Goal: Information Seeking & Learning: Compare options

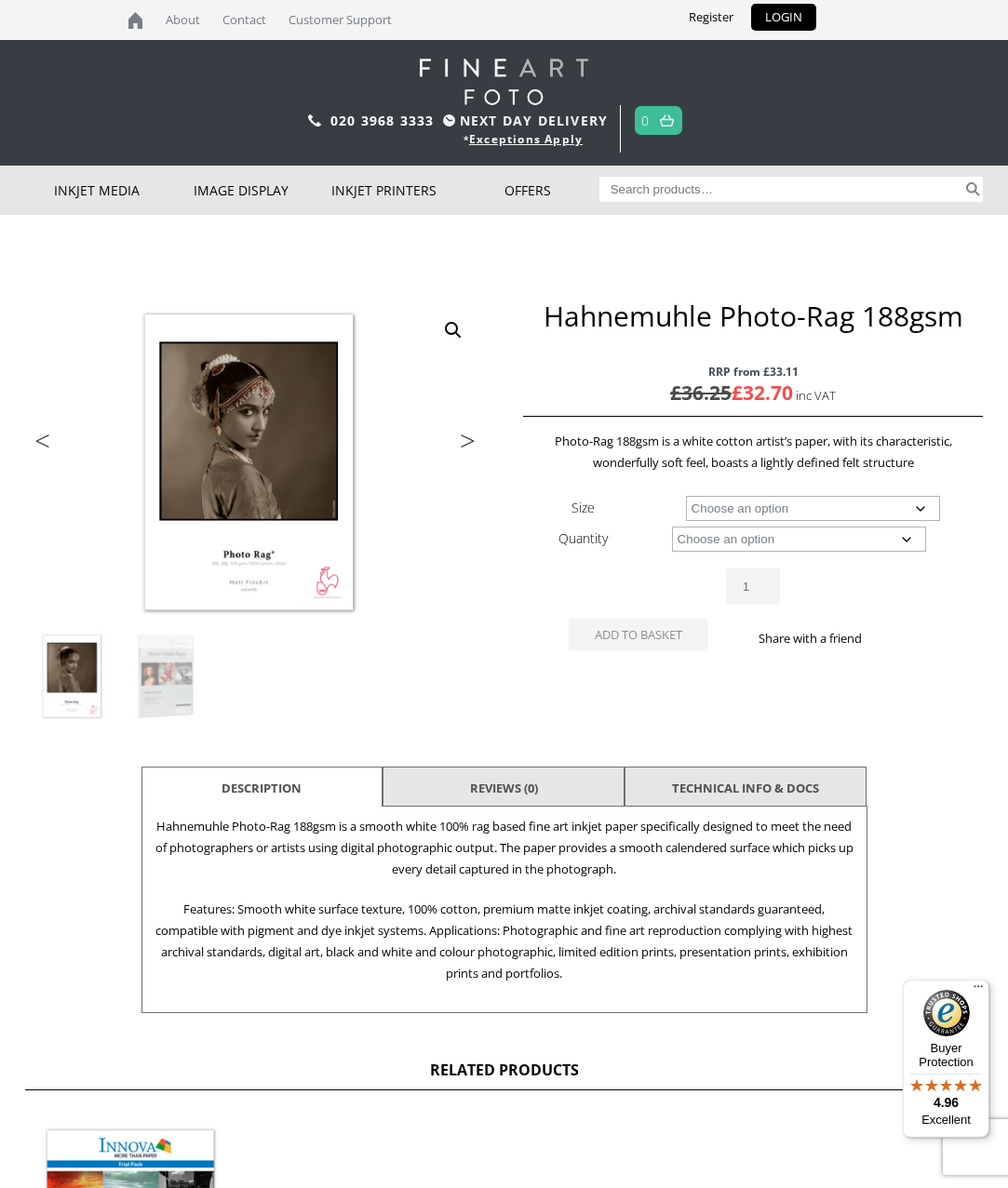
click at [760, 509] on select "Choose an option A4 Sheet A3 Sheet A3+ Sheet A2 Sheet 17" Wide Roll 24" Wide Ro…" at bounding box center [813, 507] width 255 height 25
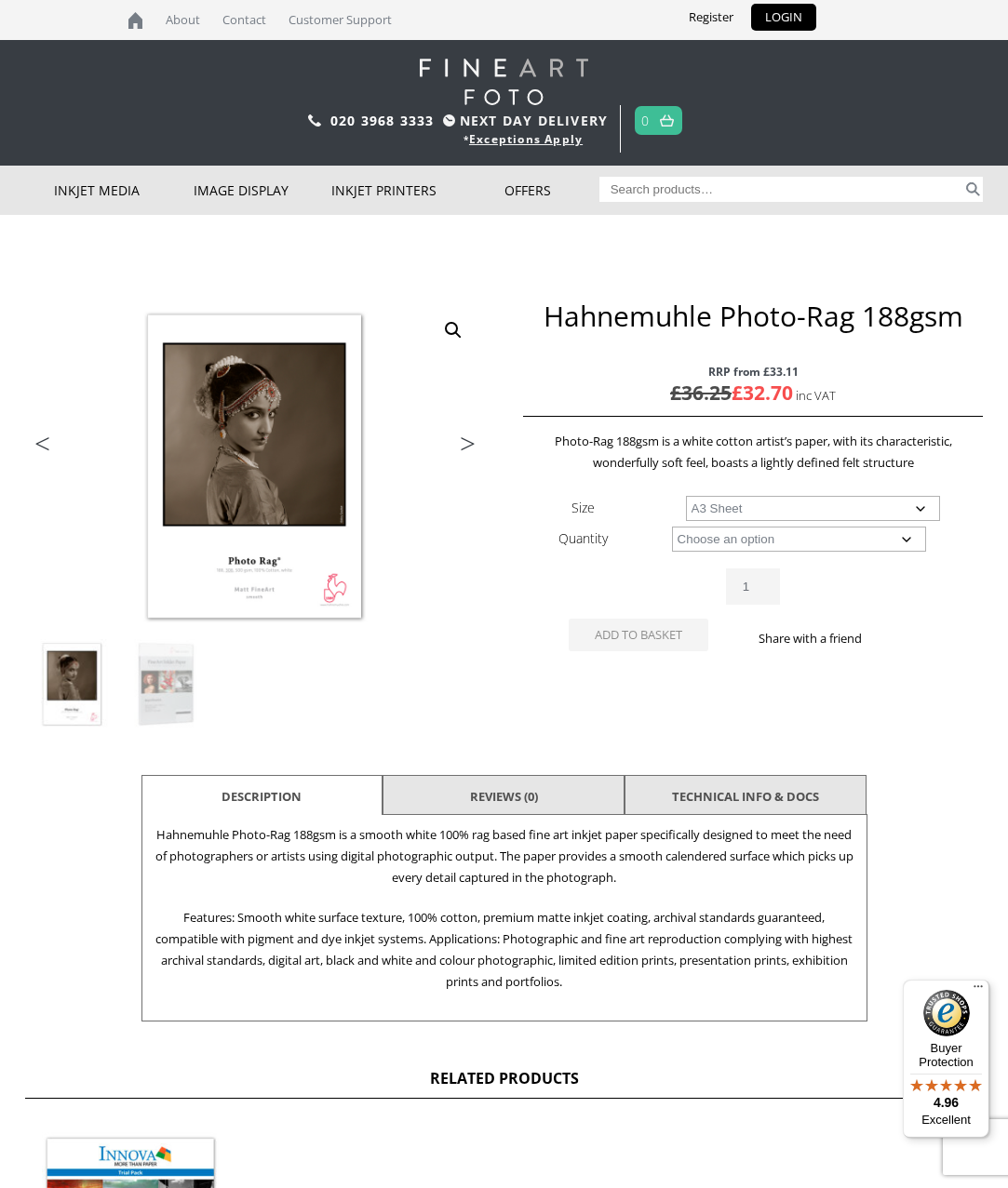
select select "a3-sheet"
click at [758, 548] on select "Choose an option 25 Sheets" at bounding box center [799, 538] width 255 height 25
select select "25-sheets"
select select "a3-sheet"
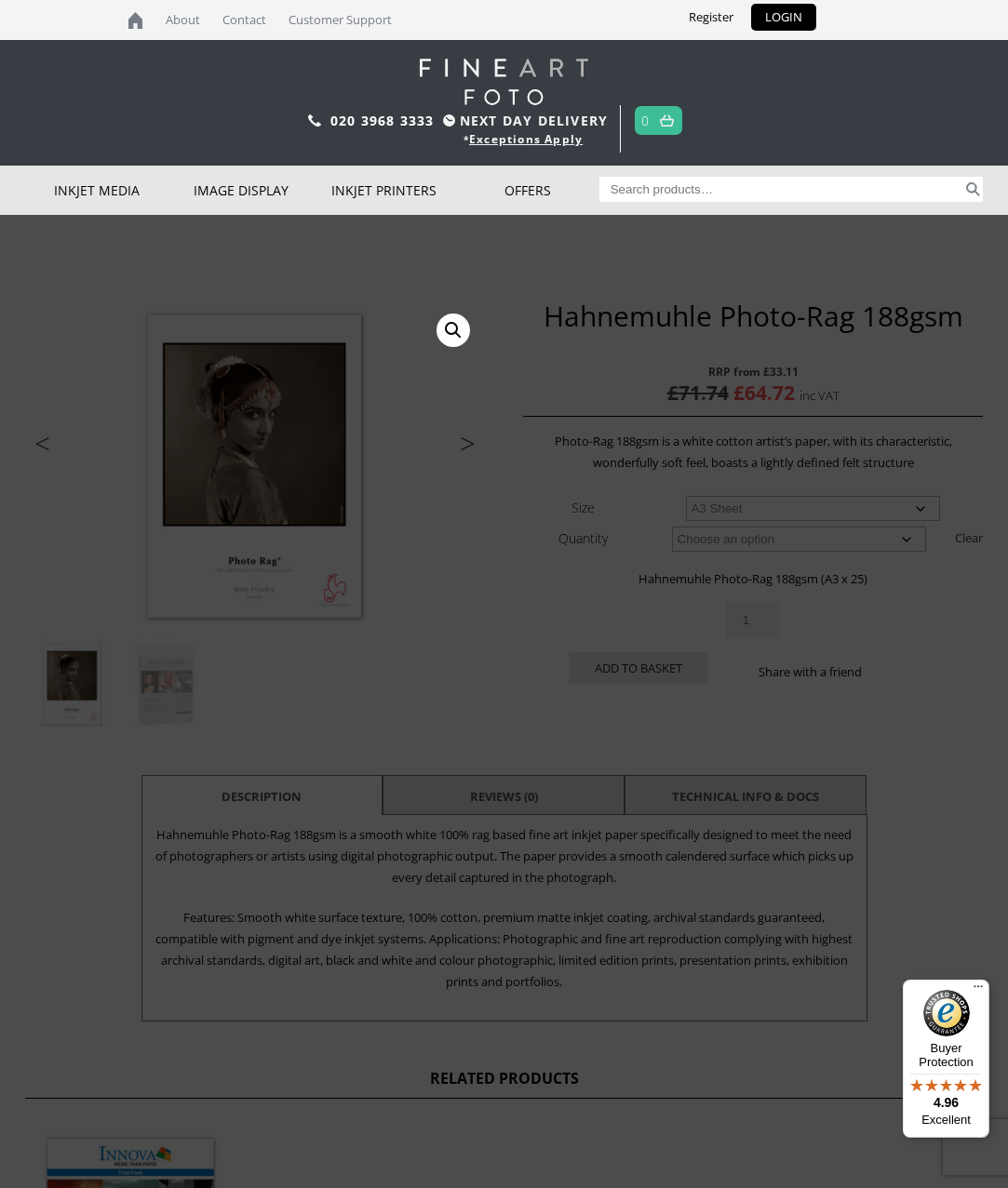
click at [0, 0] on link "Sample Packs" at bounding box center [0, 0] width 0 height 0
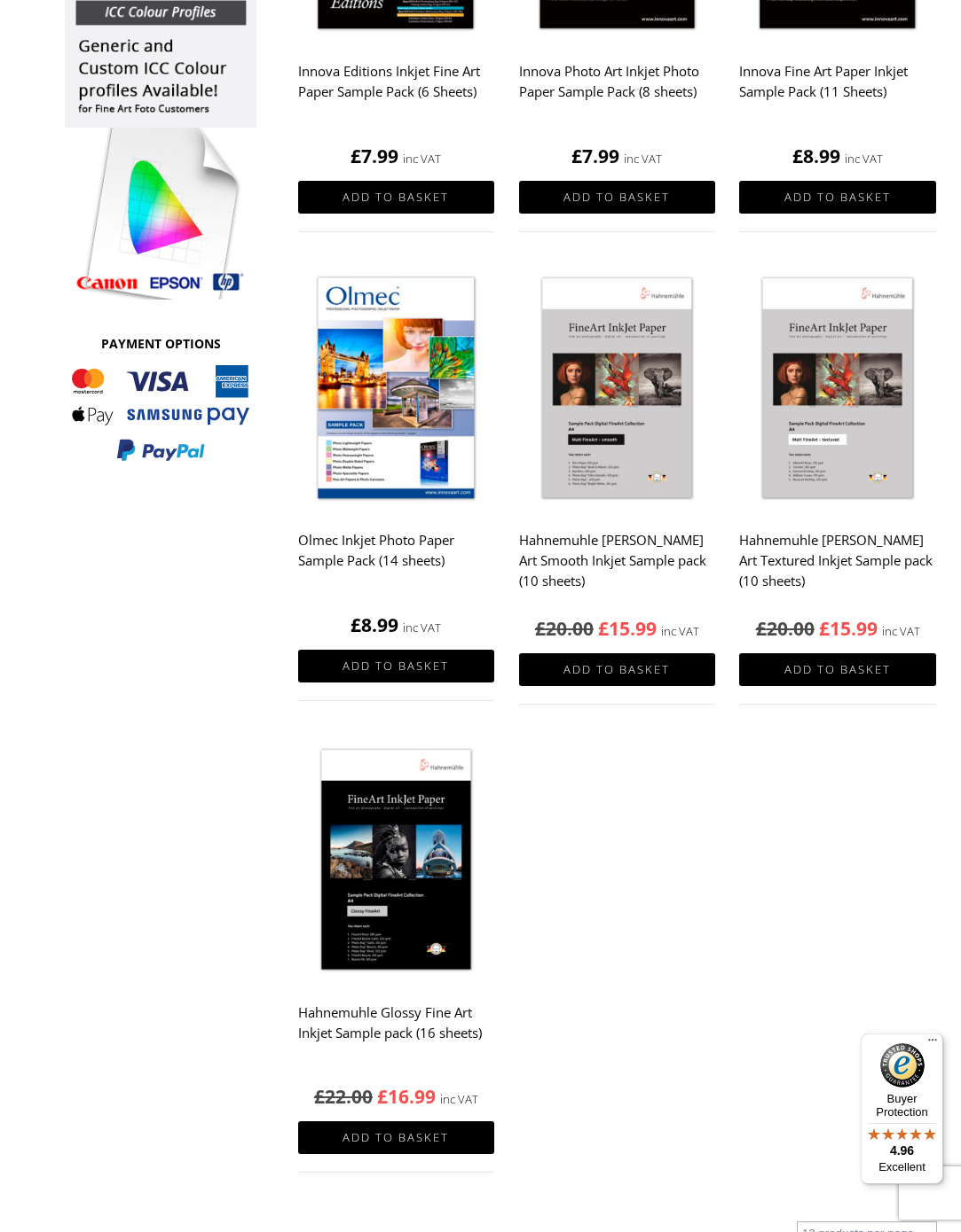
scroll to position [580, 0]
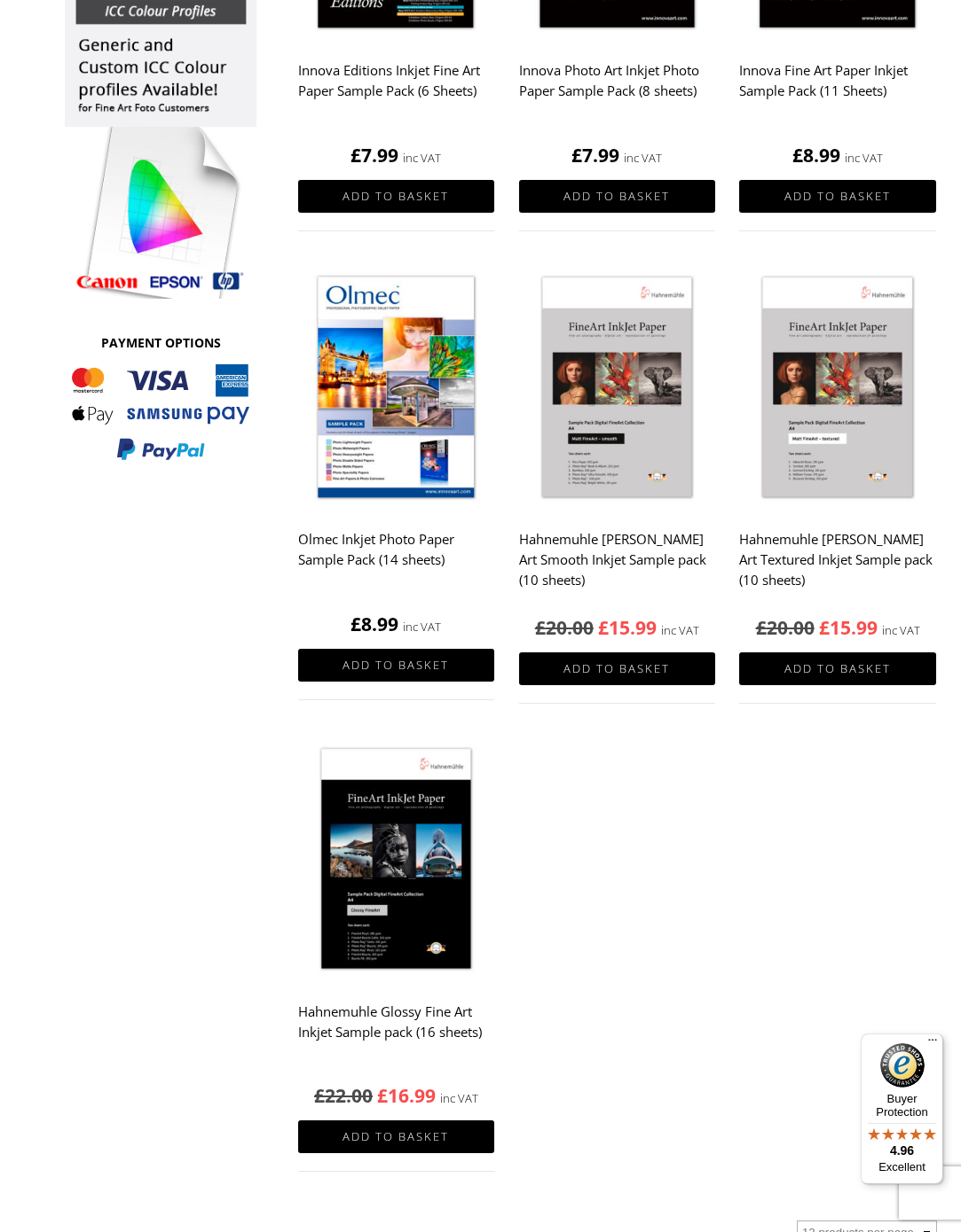
click at [644, 452] on img at bounding box center [617, 388] width 196 height 246
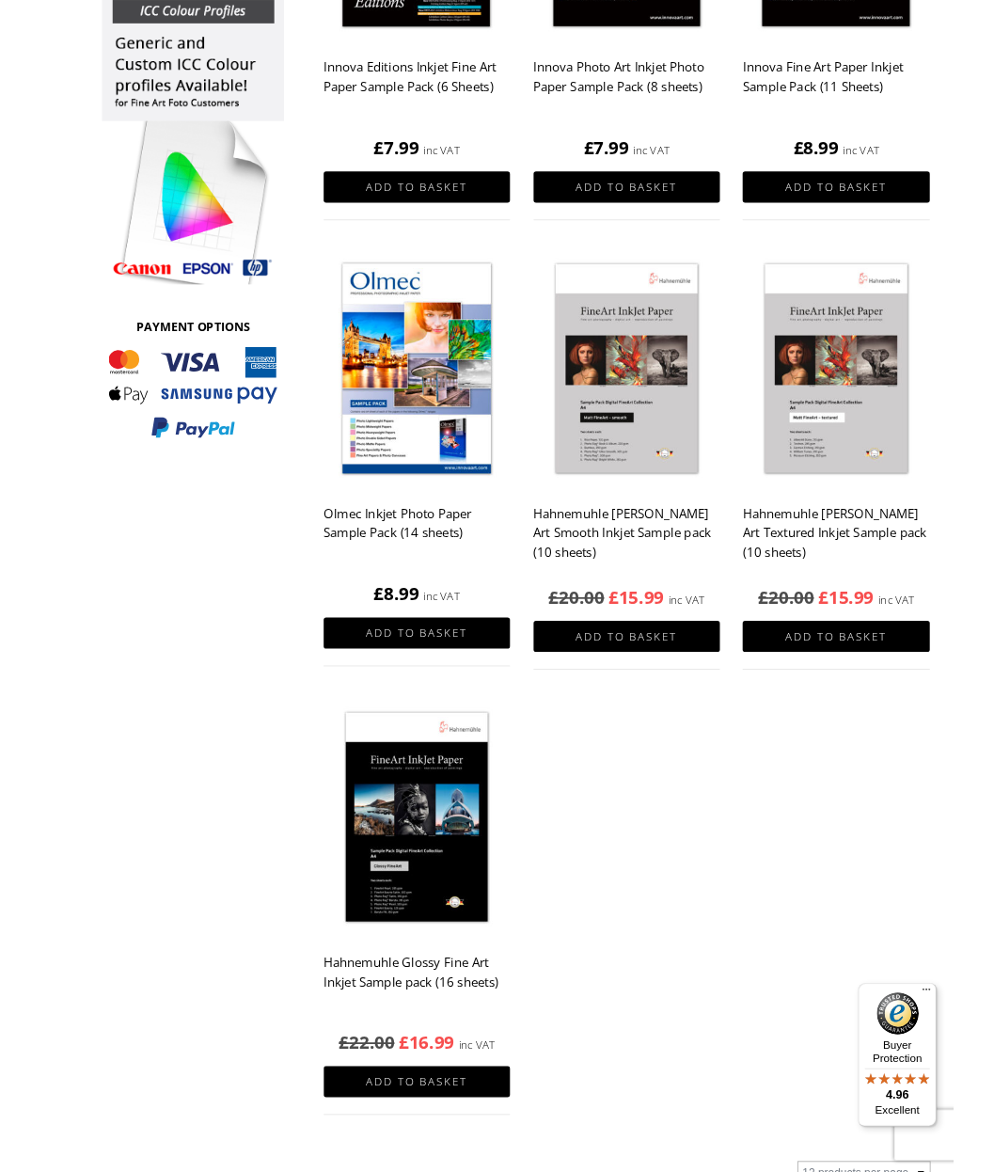
scroll to position [0, 0]
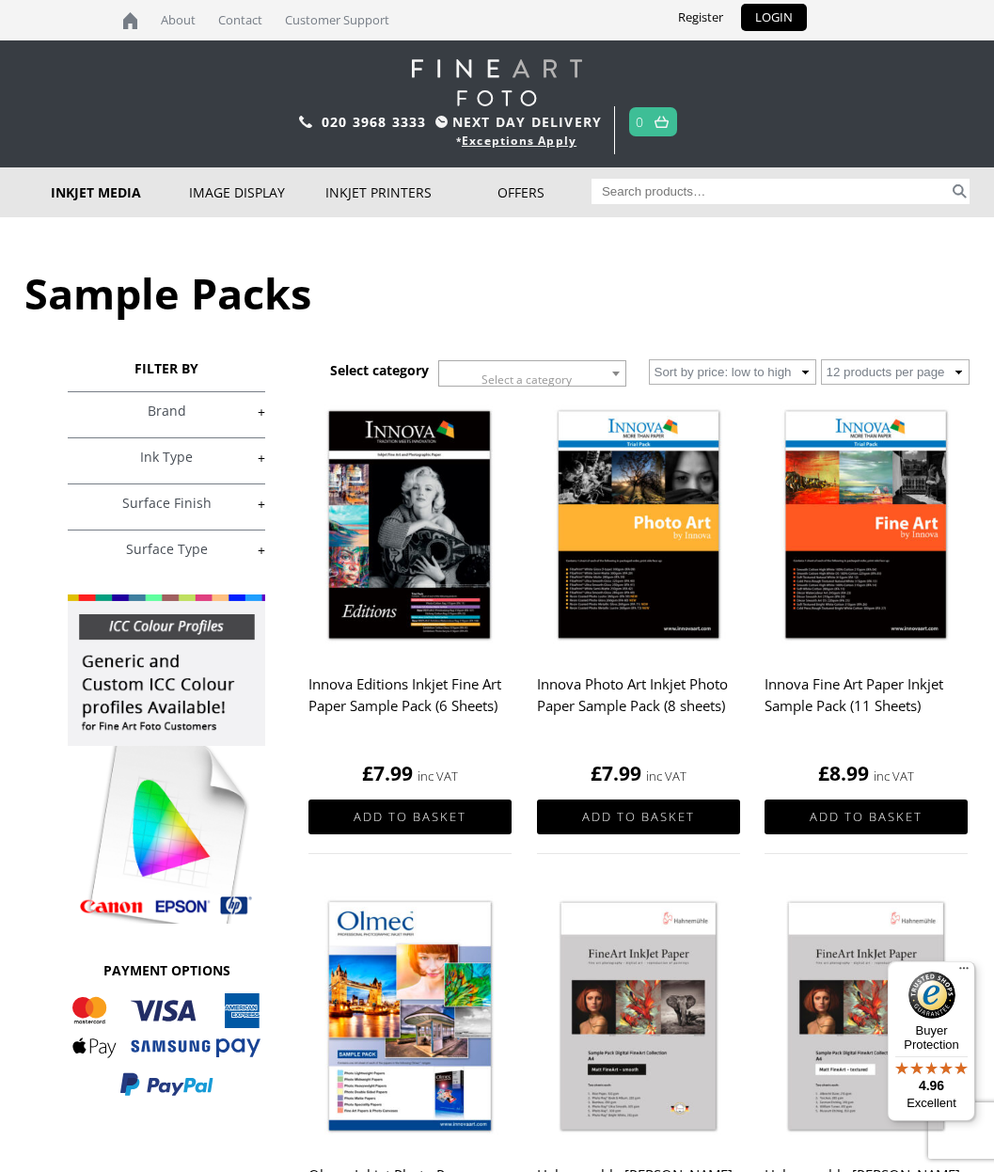
click at [850, 1026] on img at bounding box center [866, 1018] width 203 height 254
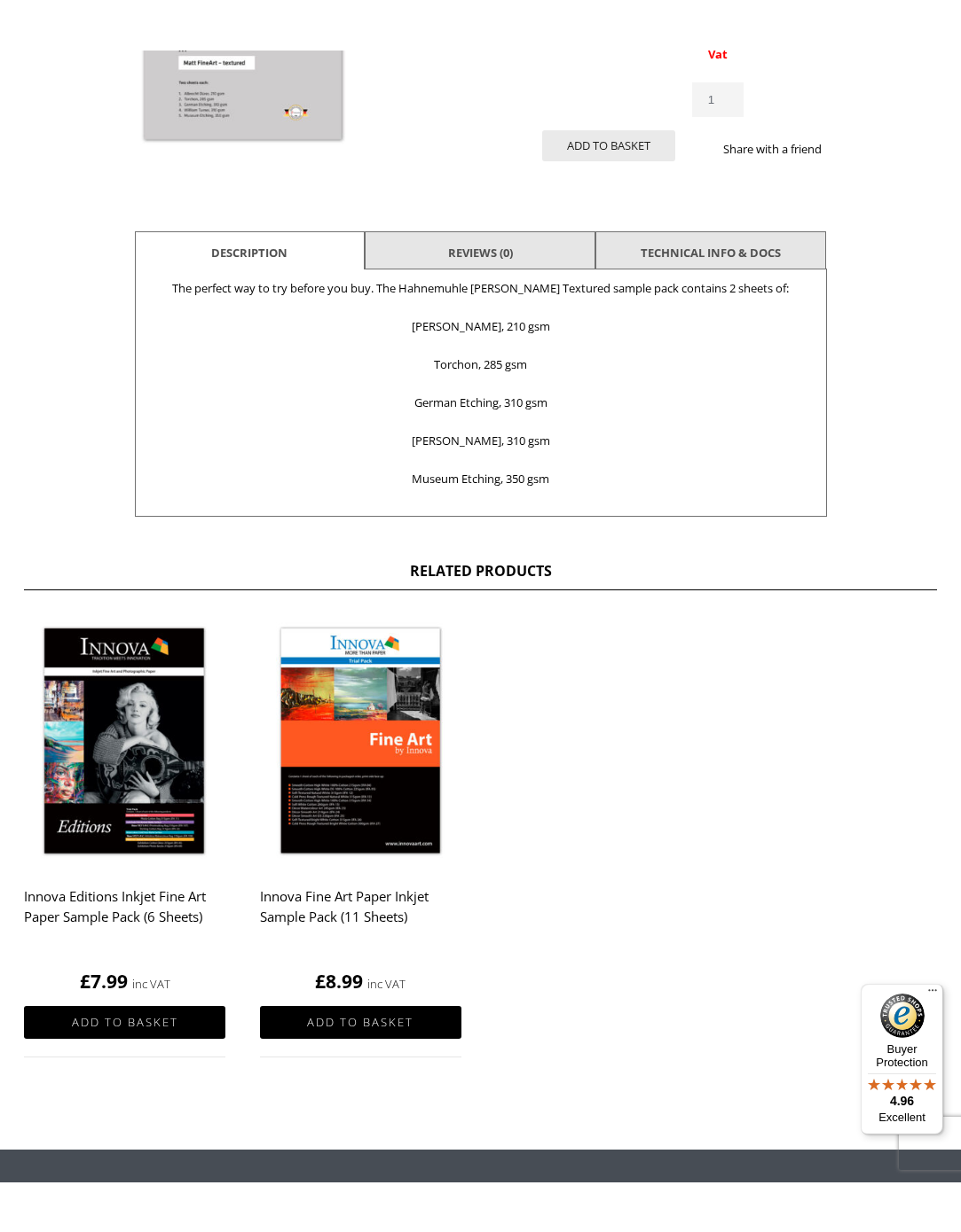
scroll to position [501, 0]
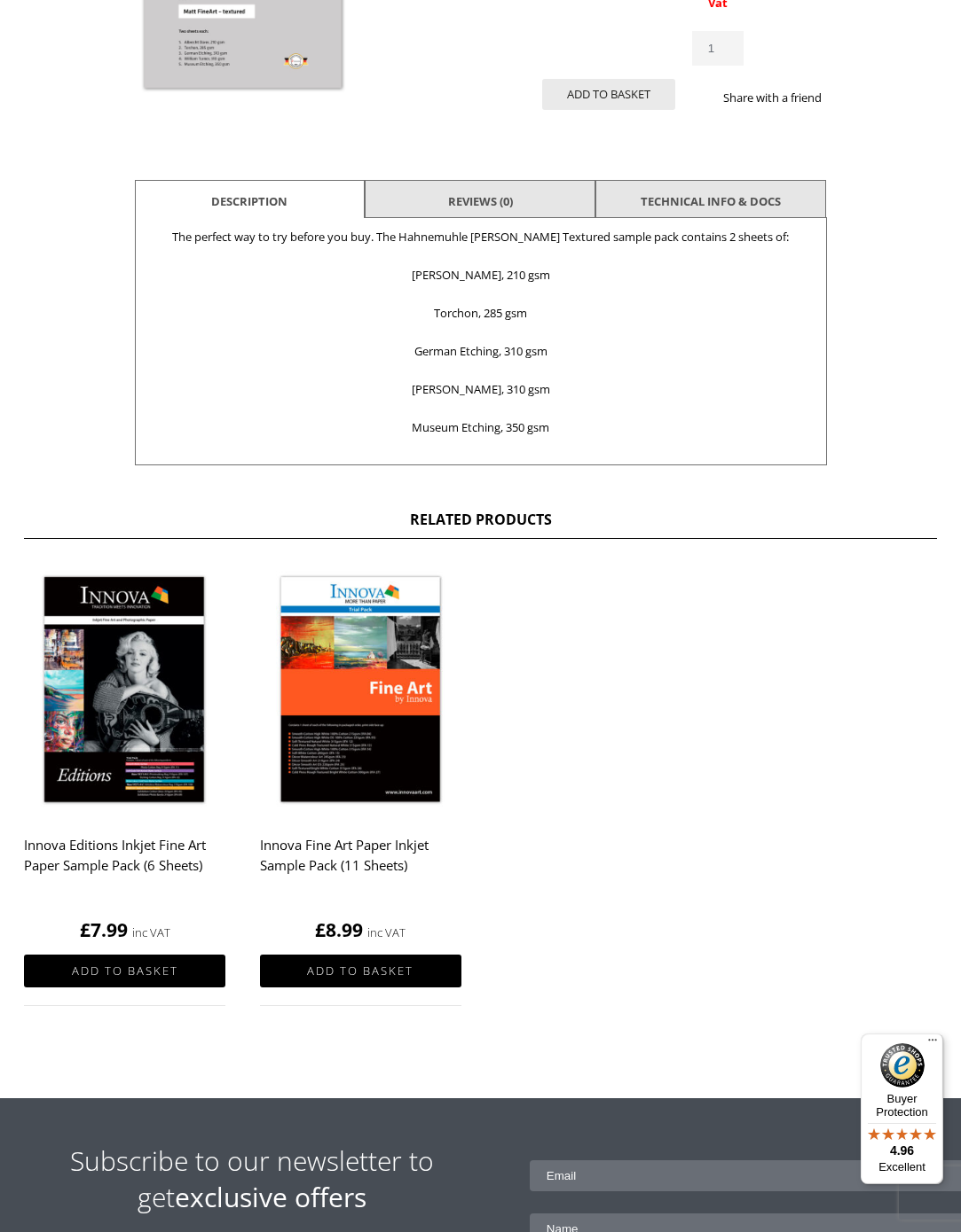
click at [110, 713] on img at bounding box center [124, 691] width 202 height 252
click at [170, 722] on img at bounding box center [124, 691] width 202 height 252
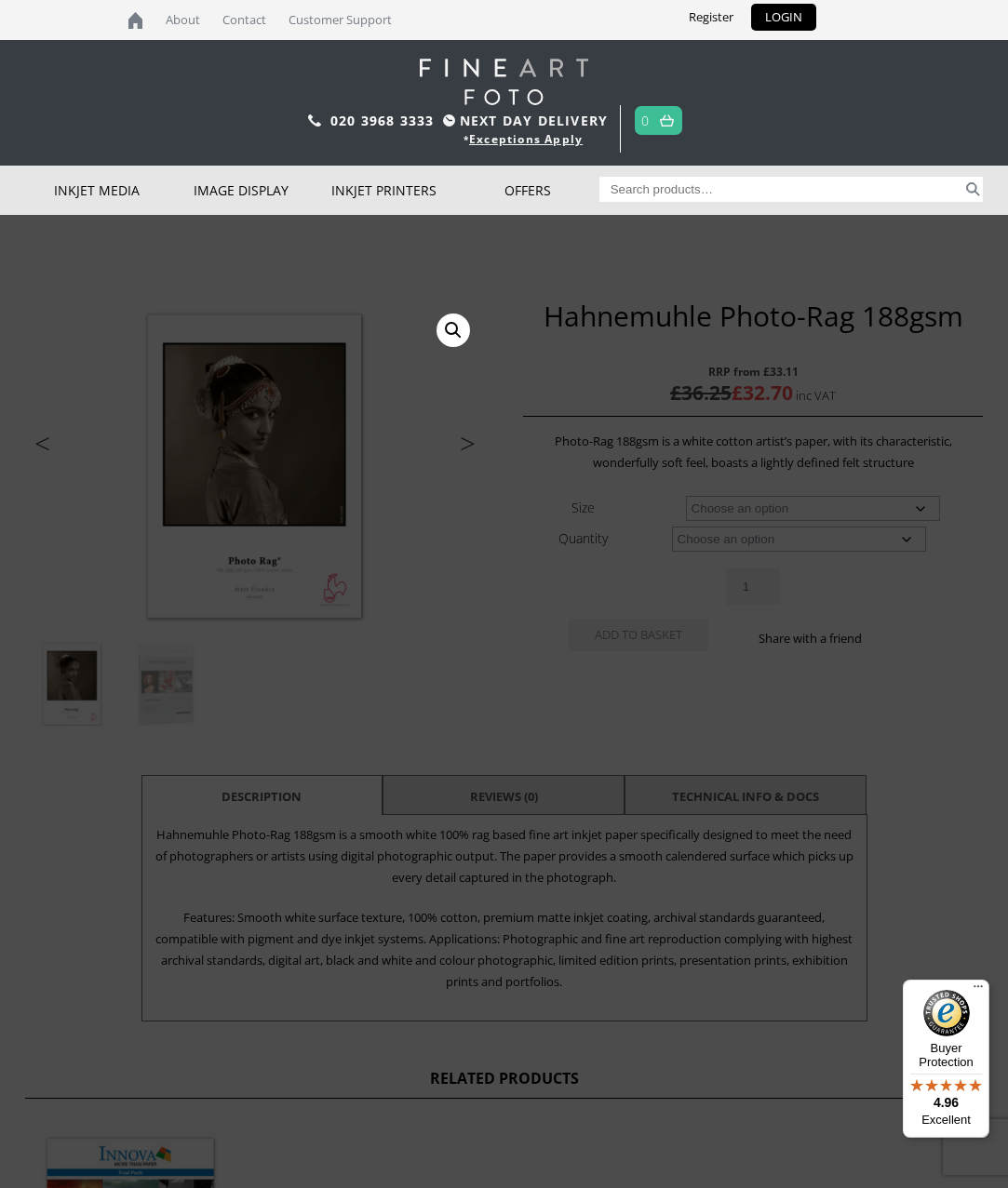
click at [0, 0] on link "Inkjet Fine Art Paper" at bounding box center [0, 0] width 0 height 0
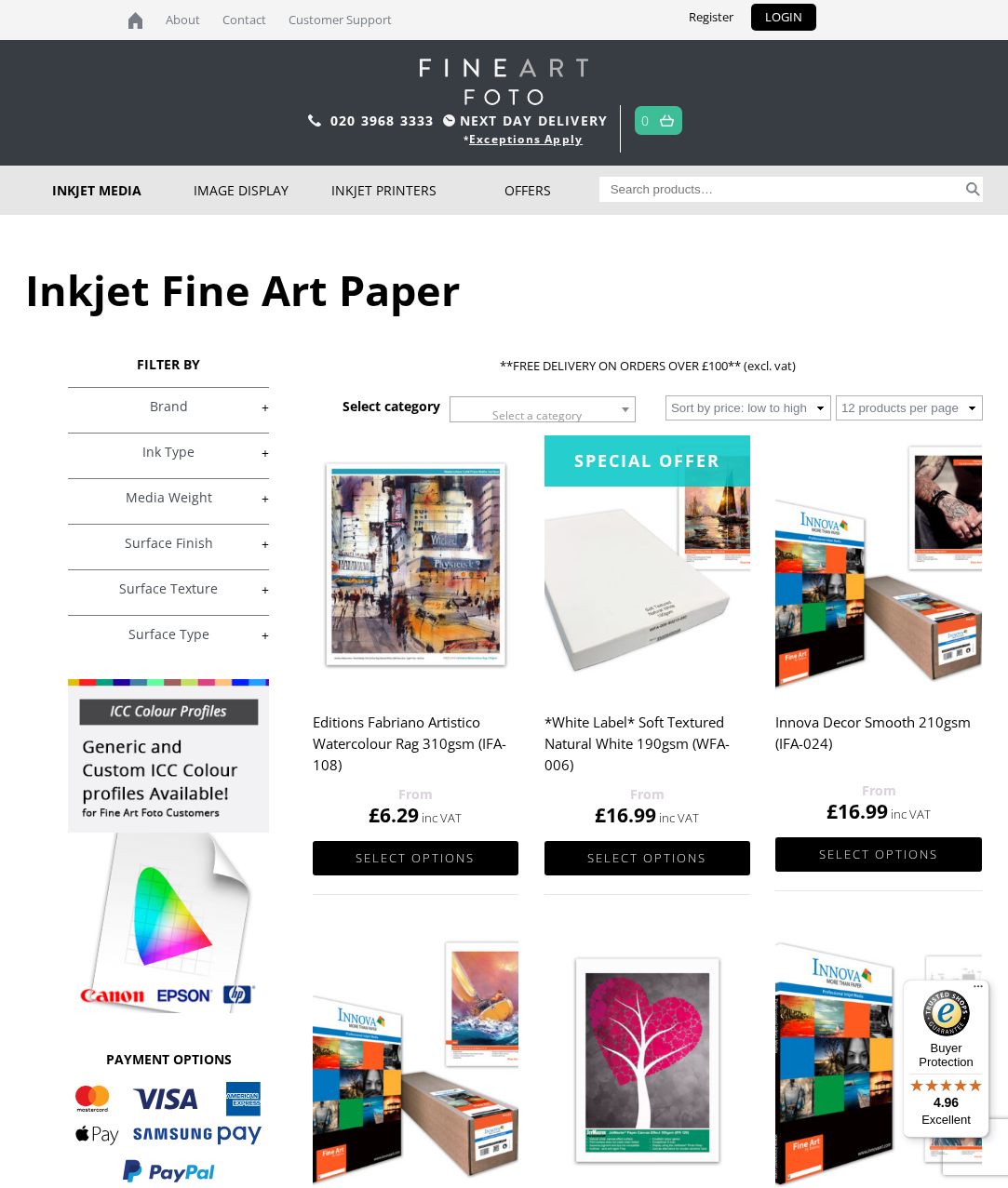
click at [258, 415] on link "+" at bounding box center [168, 408] width 201 height 18
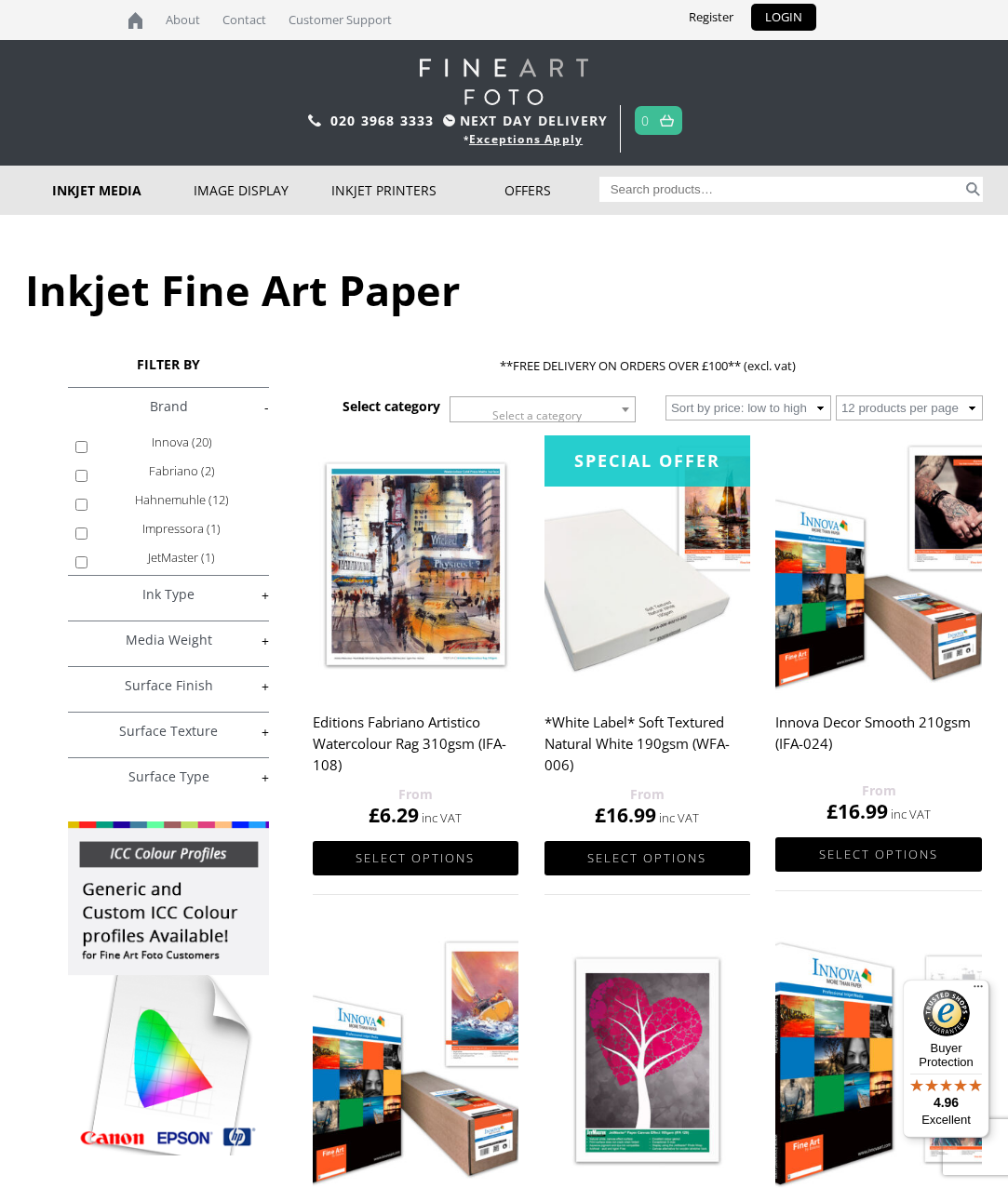
scroll to position [114, 0]
click at [87, 499] on input "Hahnemuhle (12)" at bounding box center [81, 504] width 12 height 12
checkbox input "true"
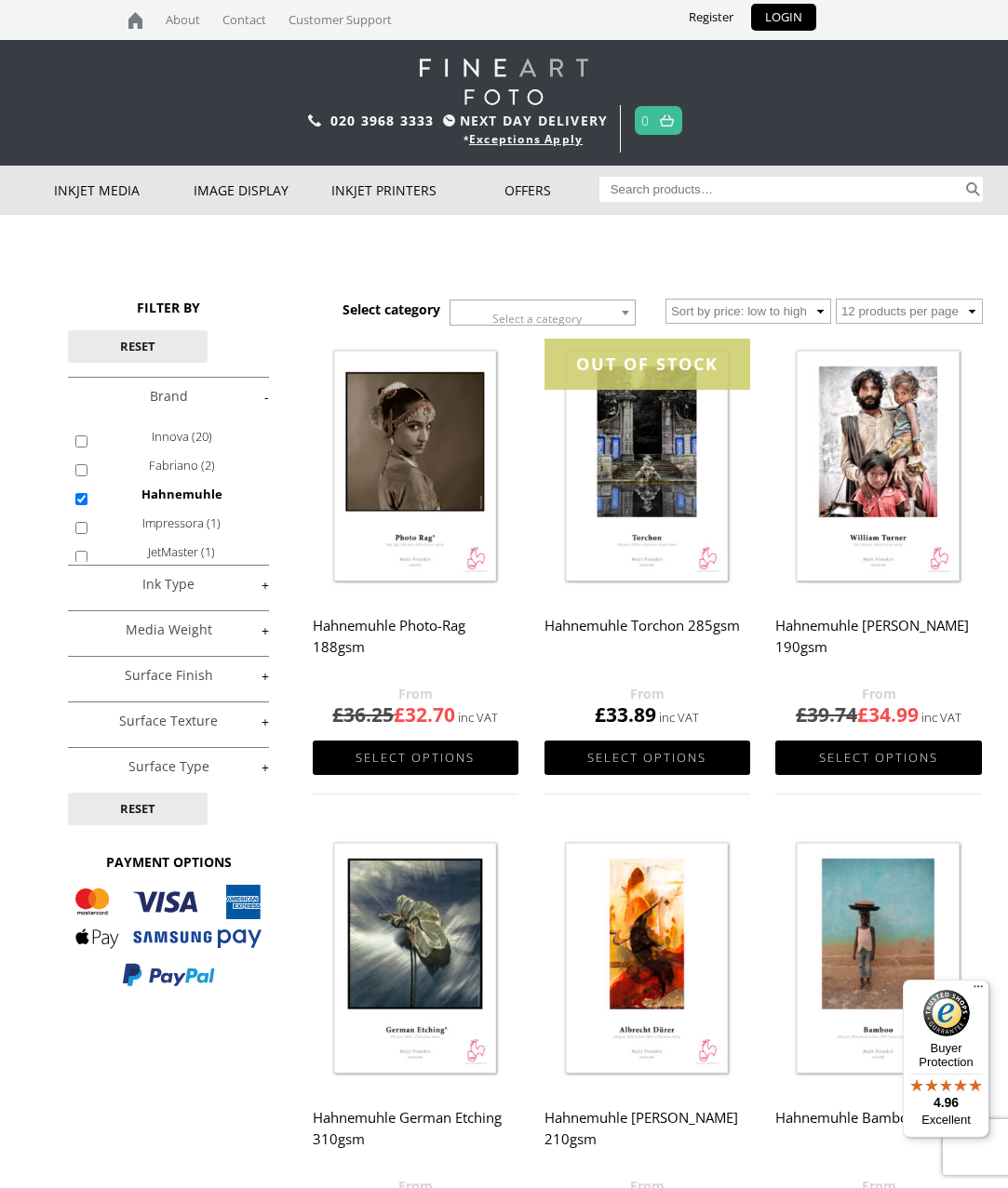
click at [652, 557] on img at bounding box center [647, 467] width 206 height 258
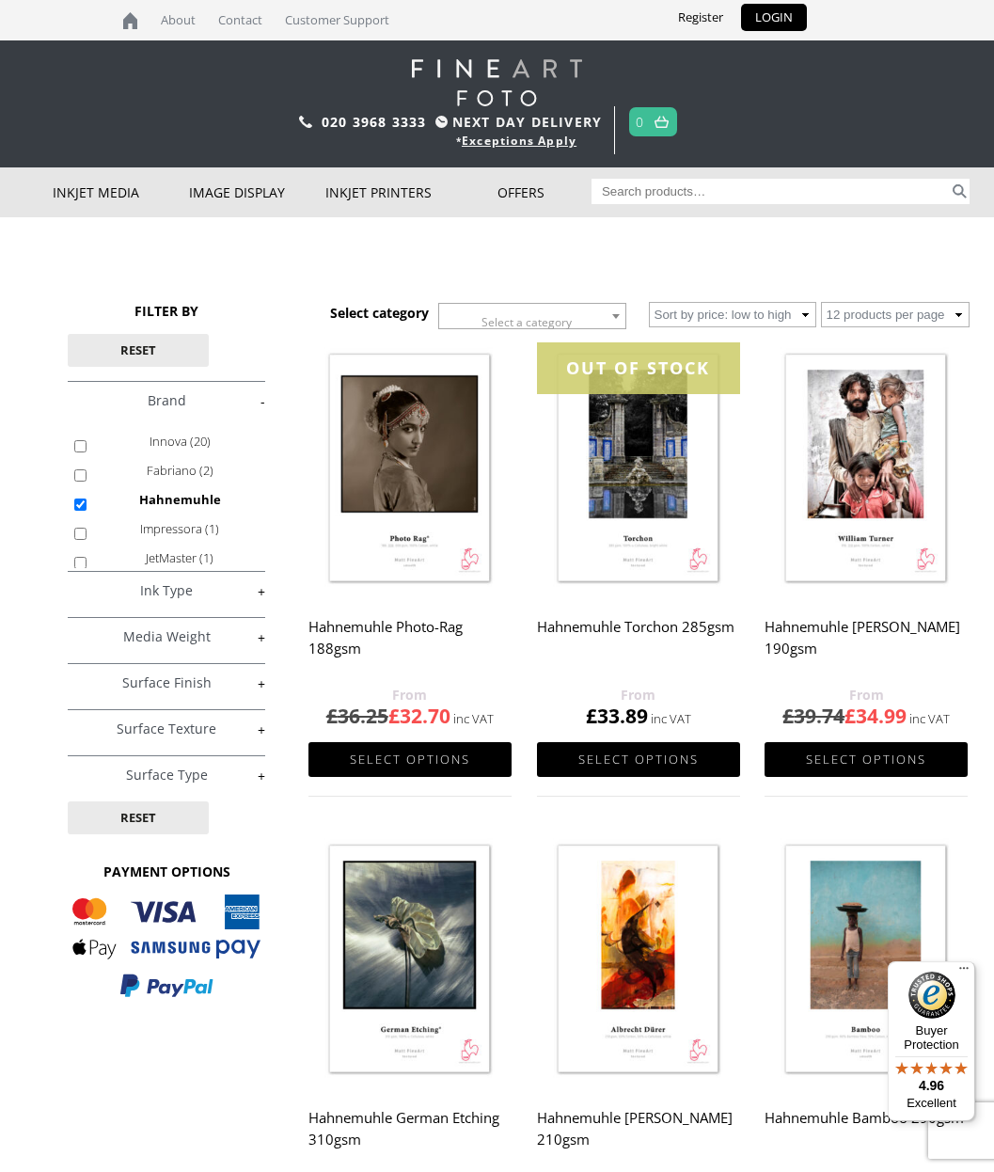
click at [908, 531] on img at bounding box center [866, 469] width 203 height 254
click at [839, 524] on img at bounding box center [866, 469] width 203 height 254
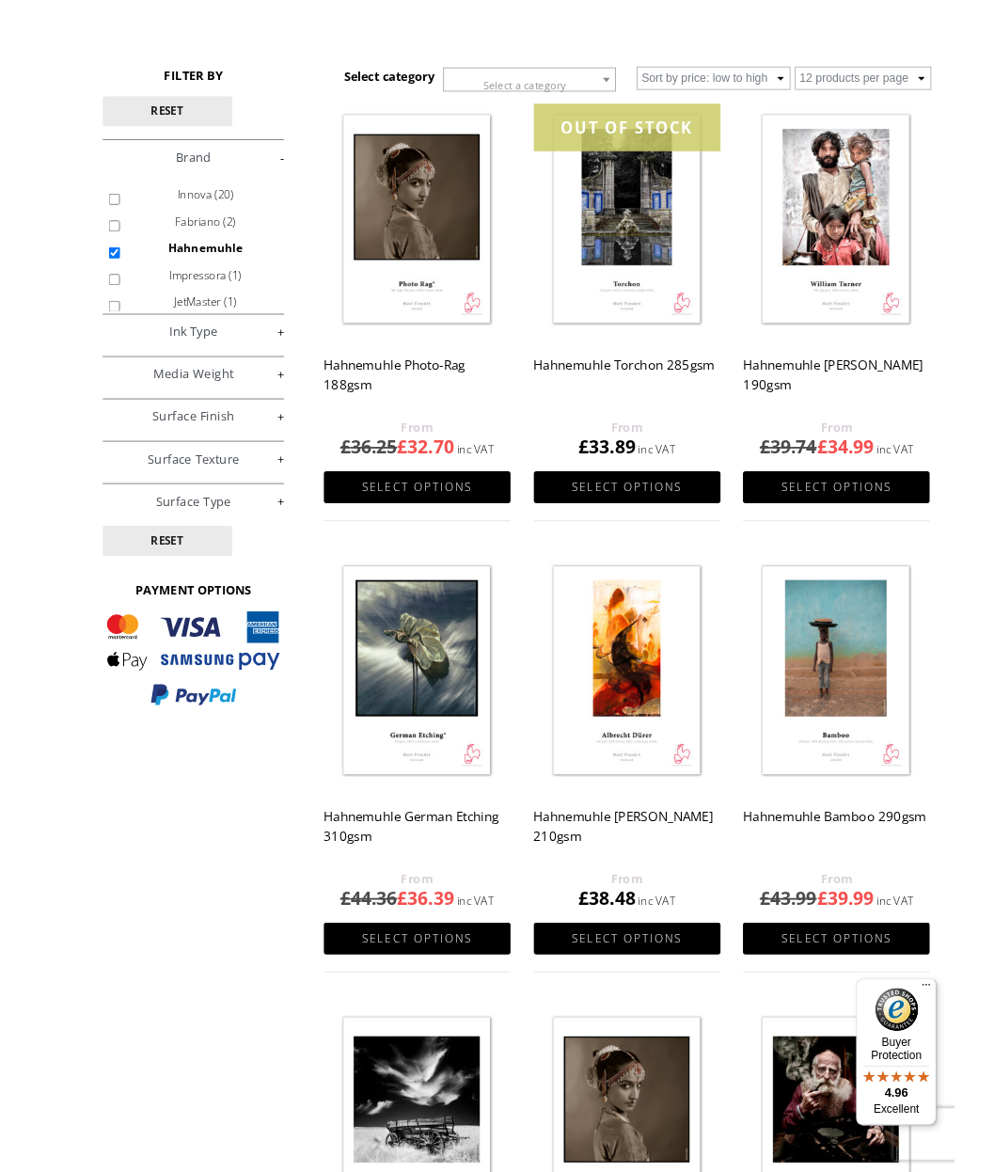
scroll to position [253, 0]
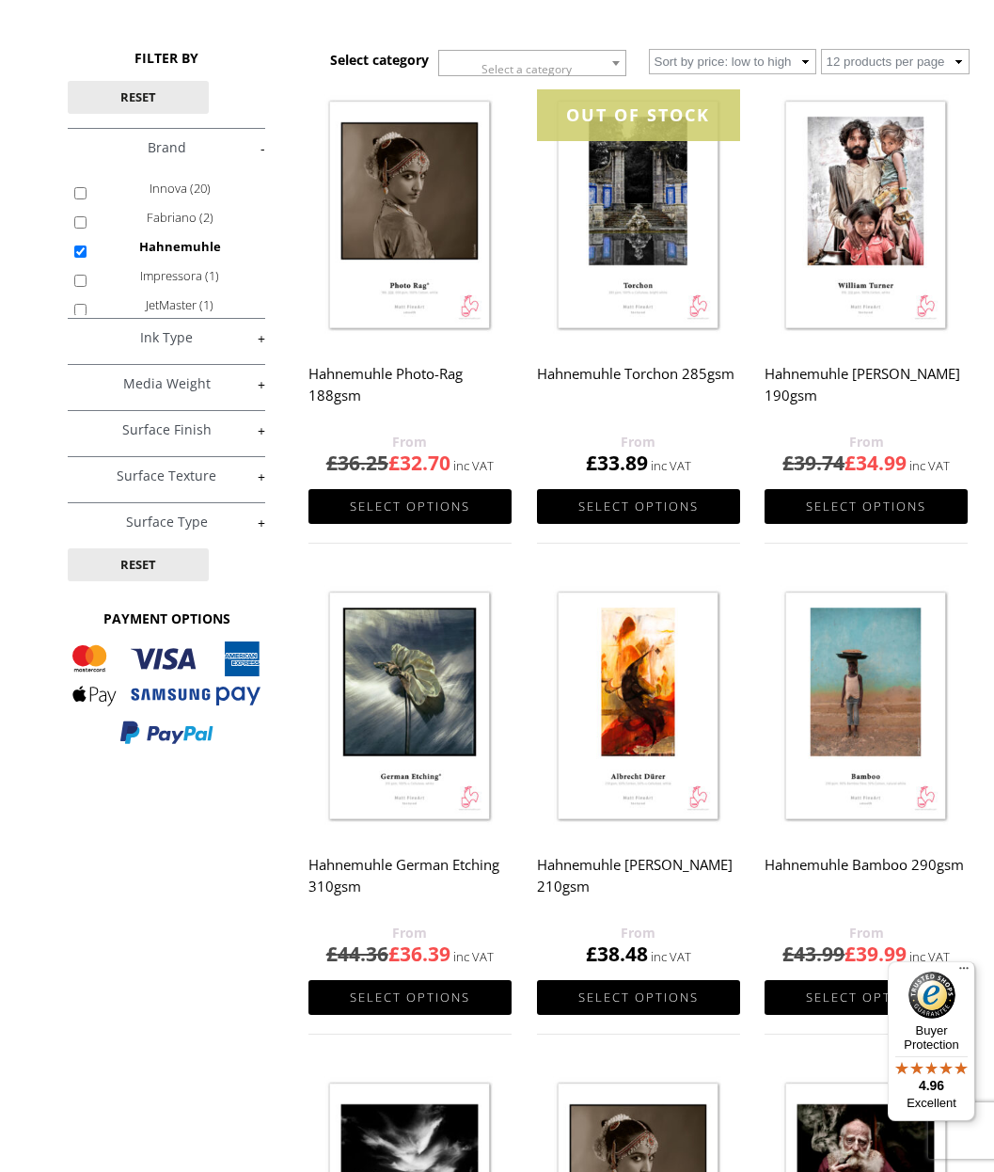
click at [442, 763] on img at bounding box center [410, 707] width 203 height 254
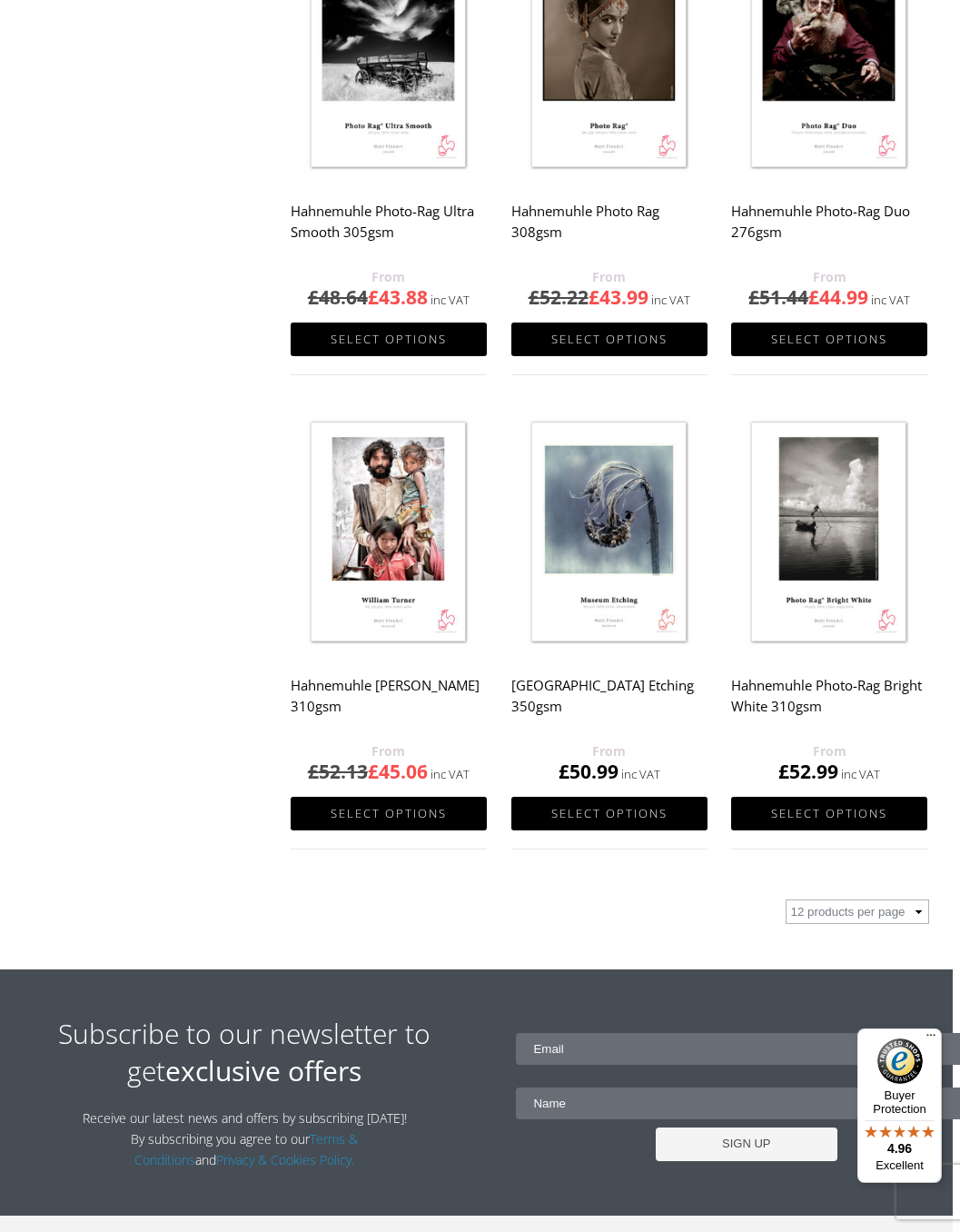
scroll to position [1343, 8]
click at [406, 589] on img at bounding box center [387, 533] width 196 height 245
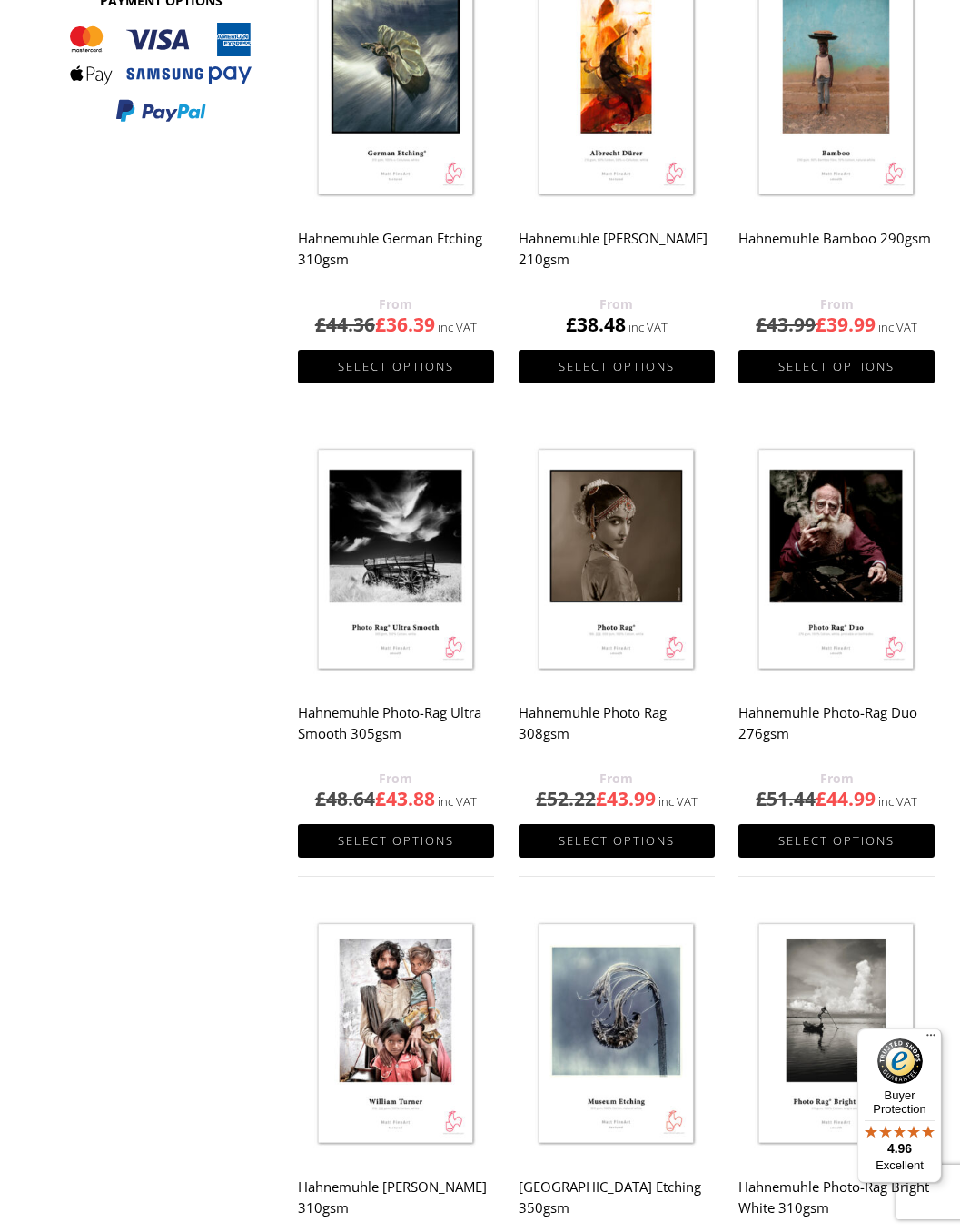
scroll to position [843, 0]
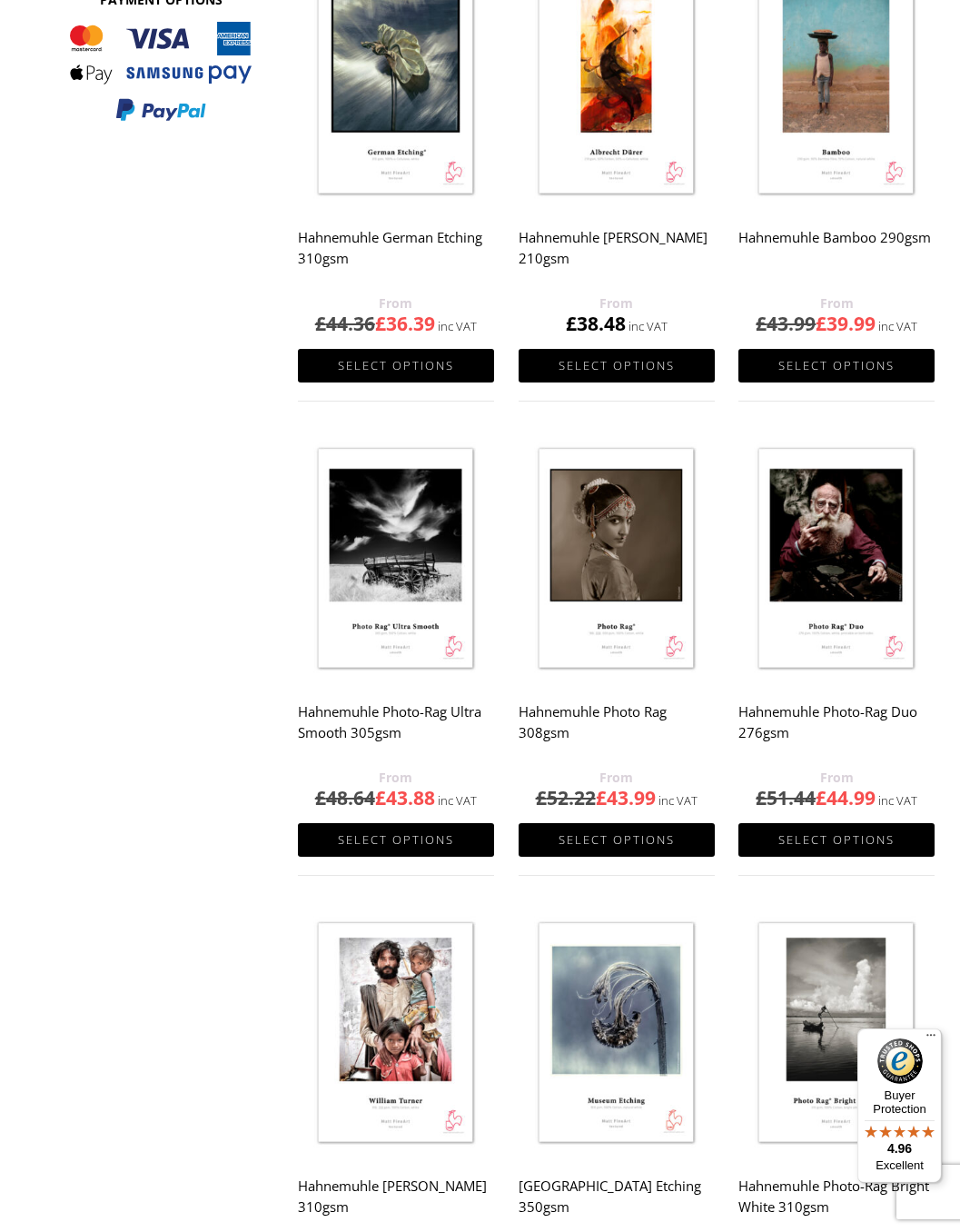
click at [831, 609] on img at bounding box center [836, 559] width 196 height 245
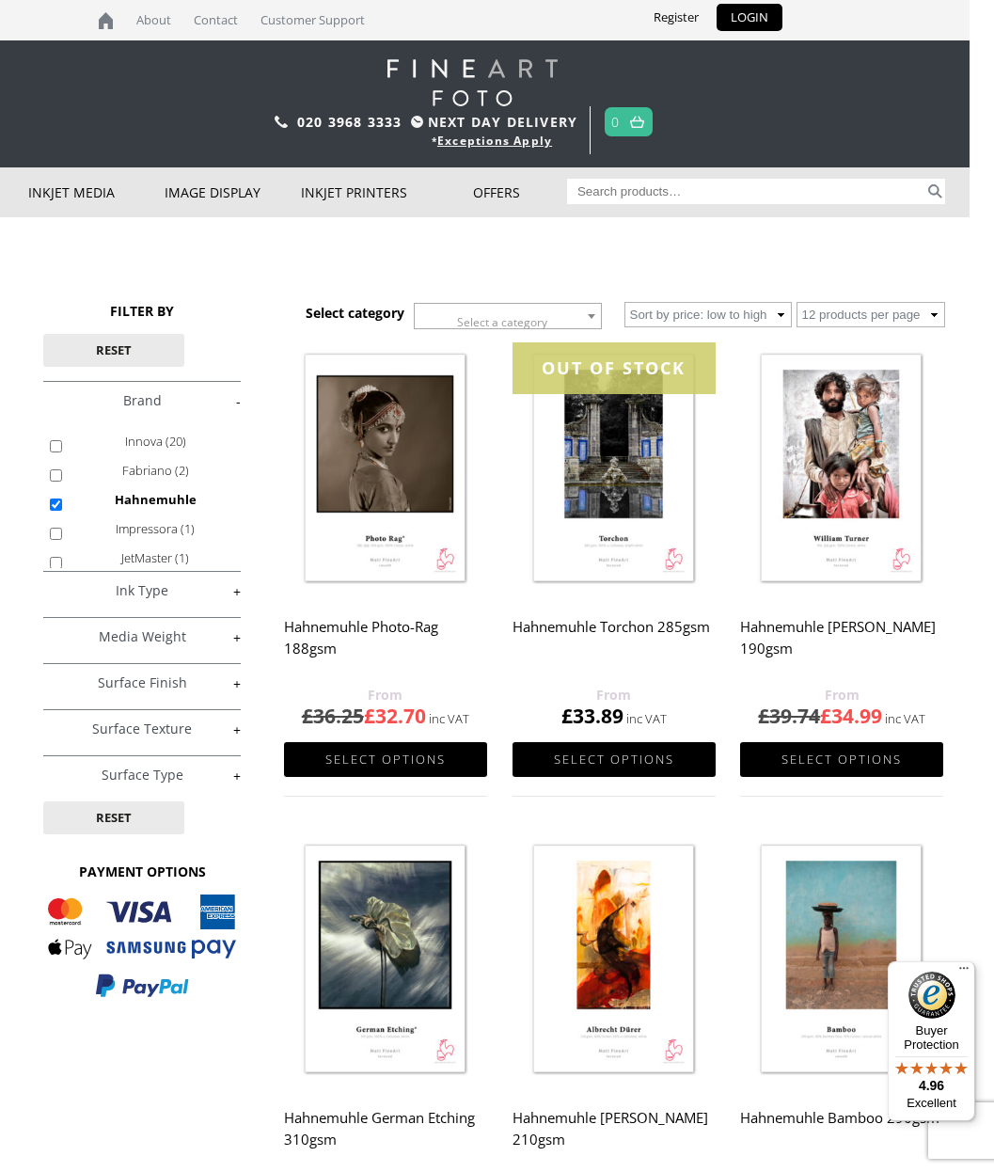
scroll to position [0, 0]
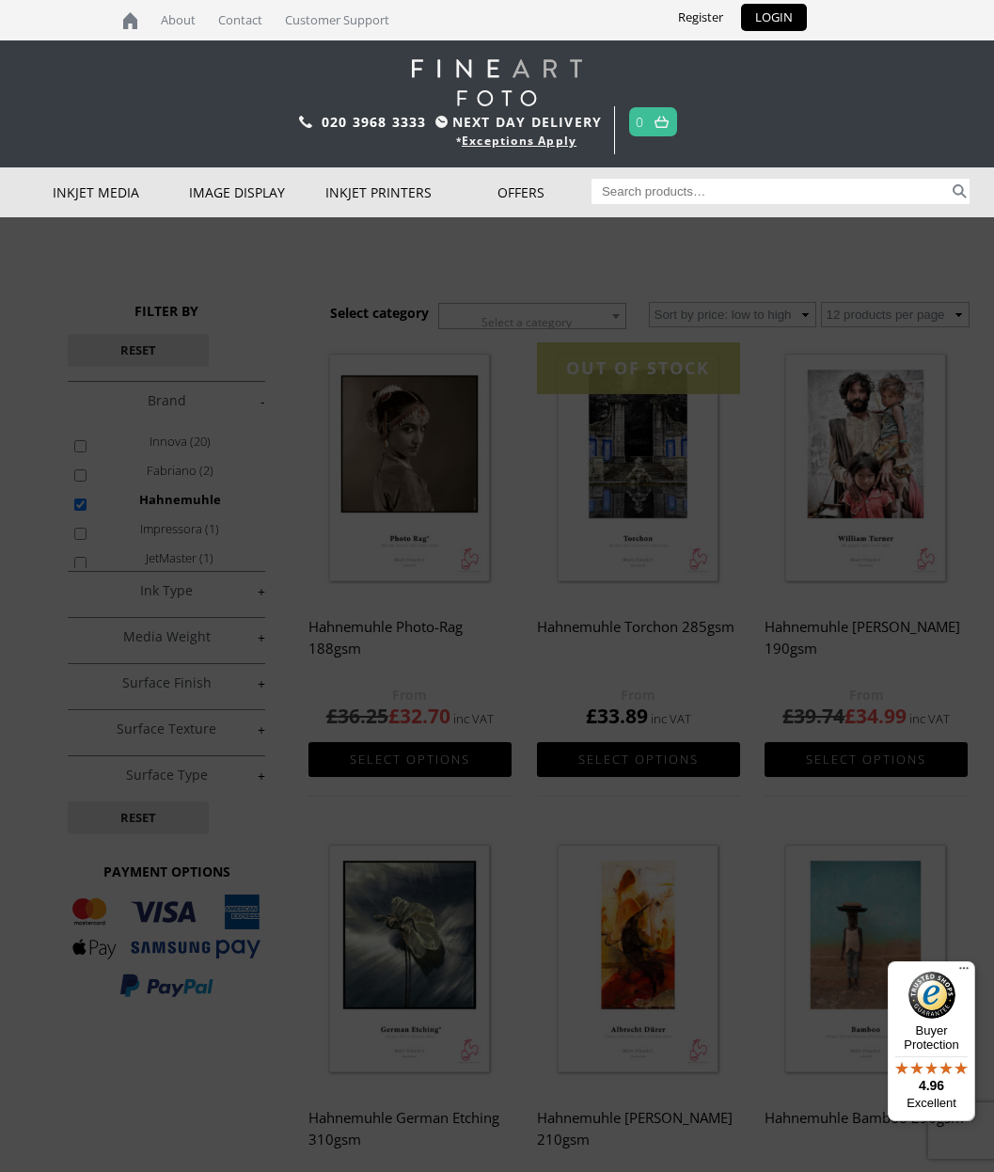
click at [0, 0] on link "Inkjet Film" at bounding box center [0, 0] width 0 height 0
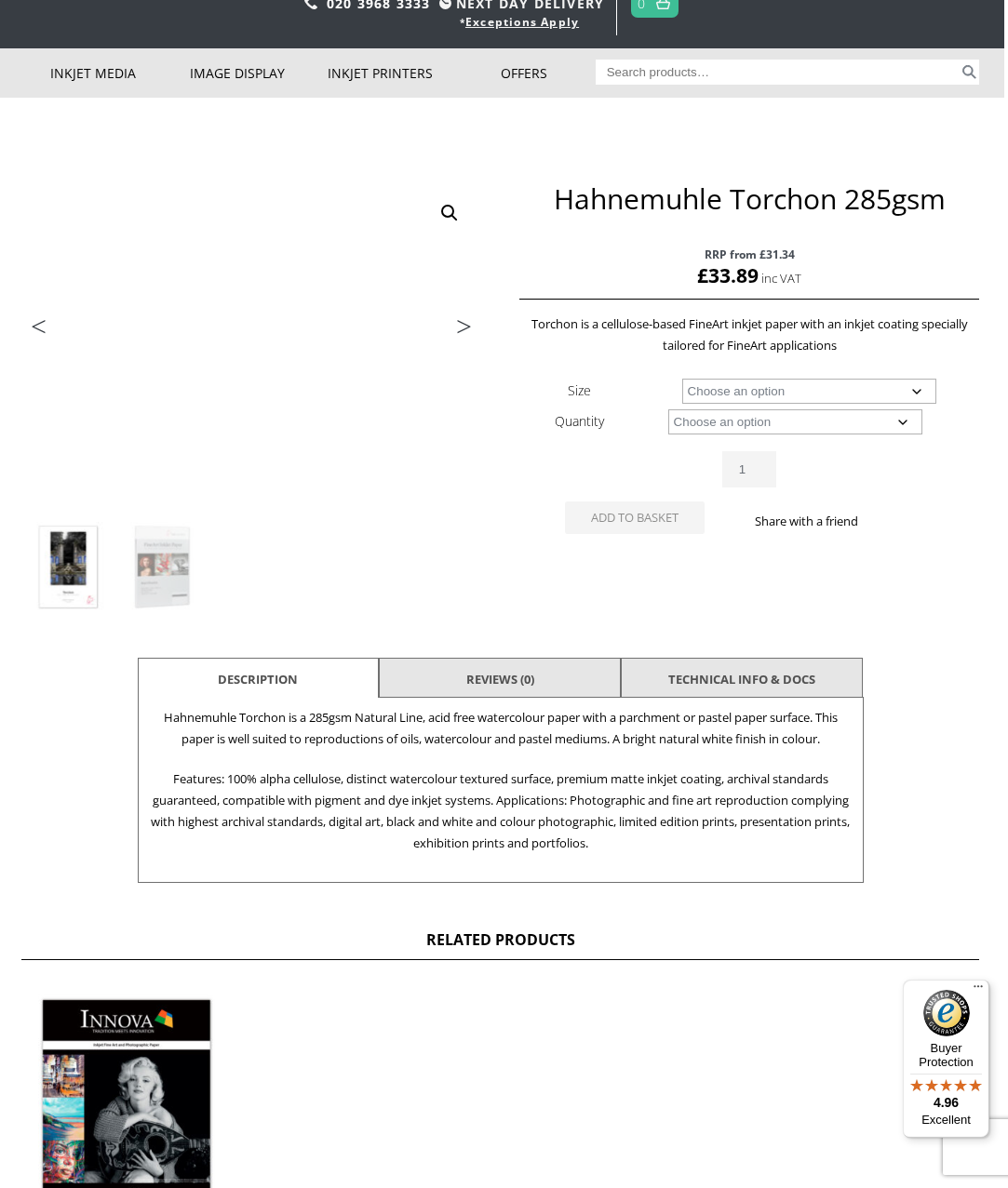
scroll to position [116, 4]
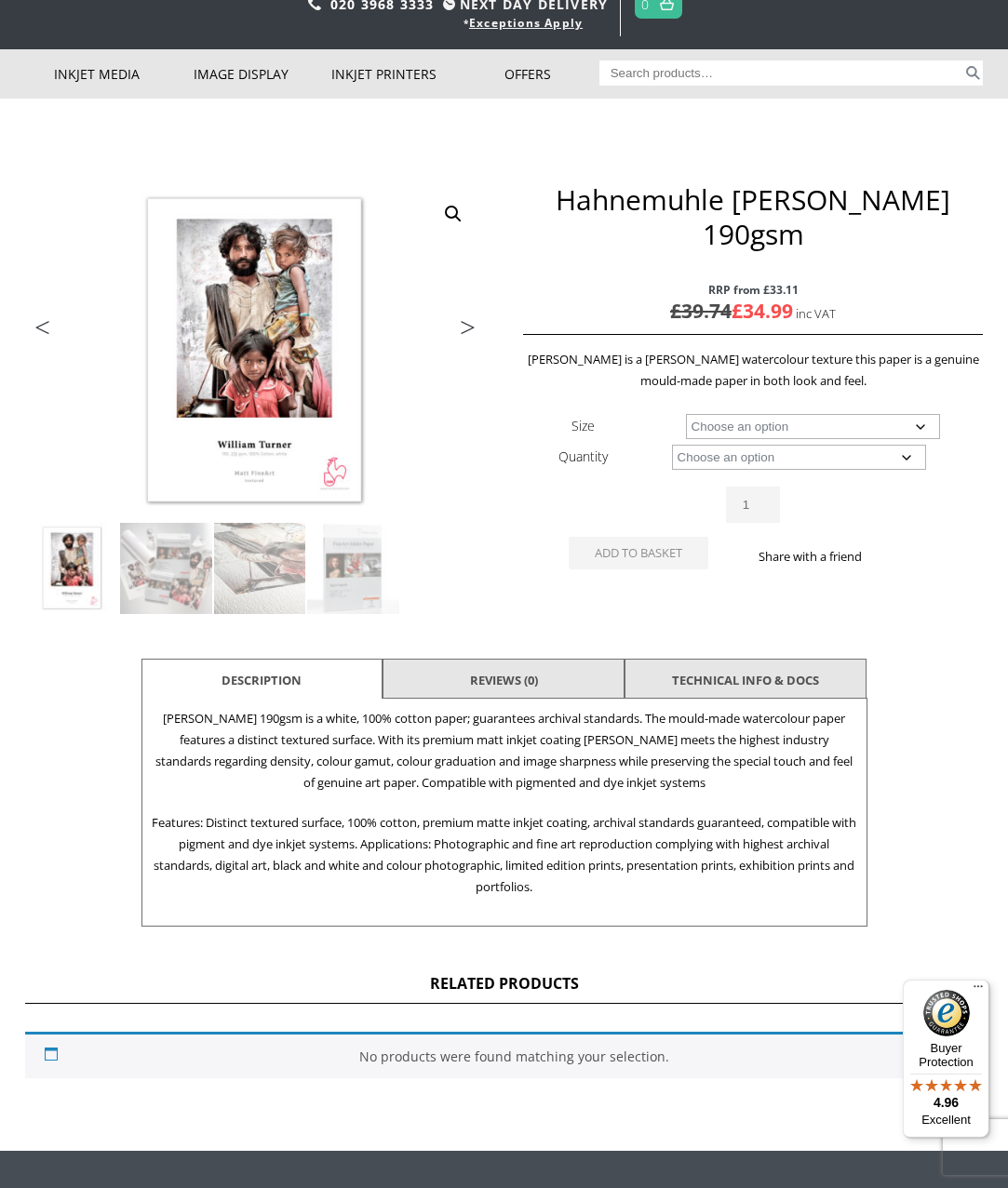
scroll to position [115, 0]
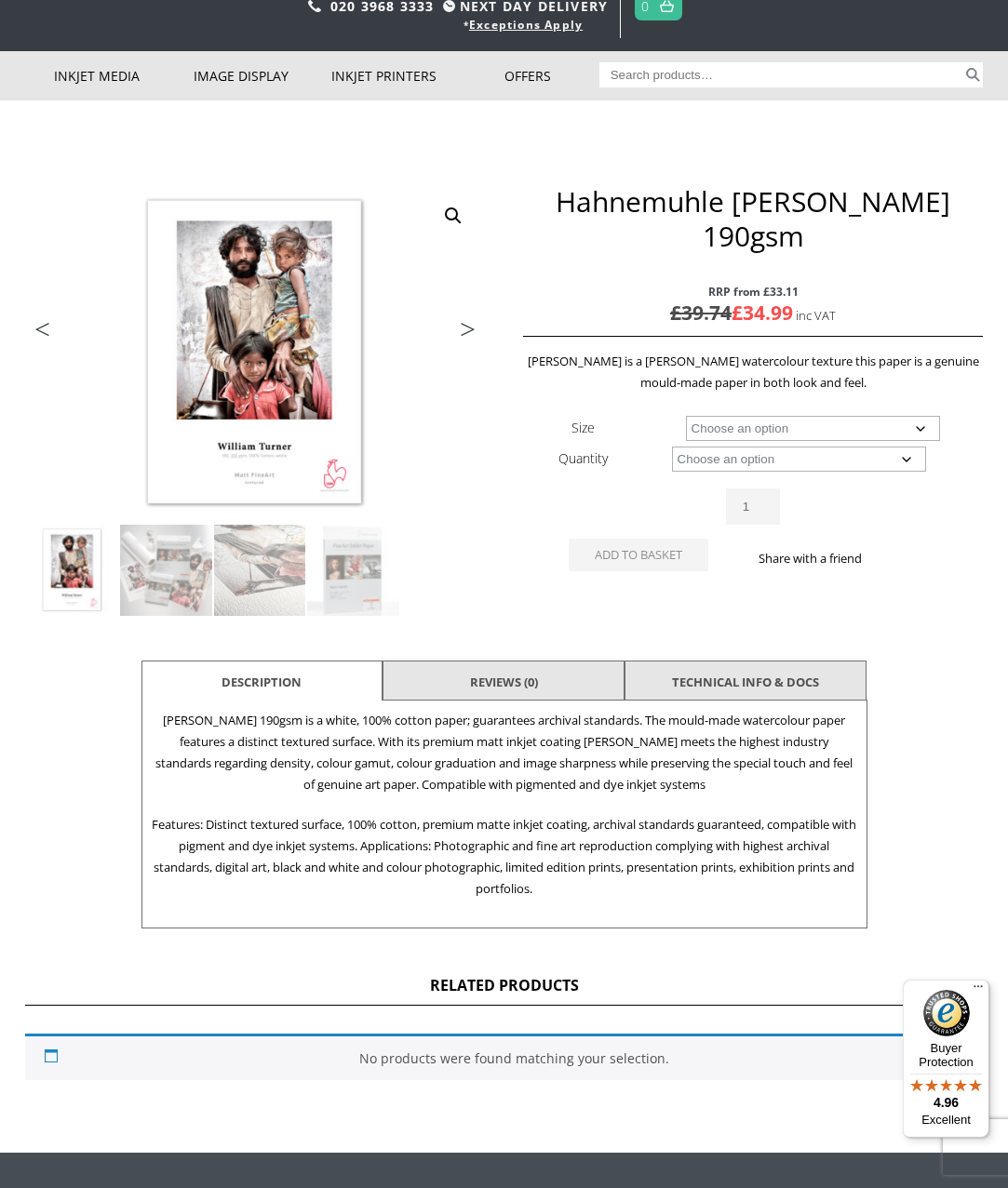
click at [819, 428] on select "Choose an option A4 Sheet A3 Sheet A3+ Sheet A2 Sheet 17" Wide Roll 24" Wide Ro…" at bounding box center [813, 427] width 255 height 25
select select "a3-sheet"
click at [851, 464] on select "Choose an option 25 Sheets" at bounding box center [799, 458] width 255 height 25
select select "25-sheets"
select select "a3-sheet"
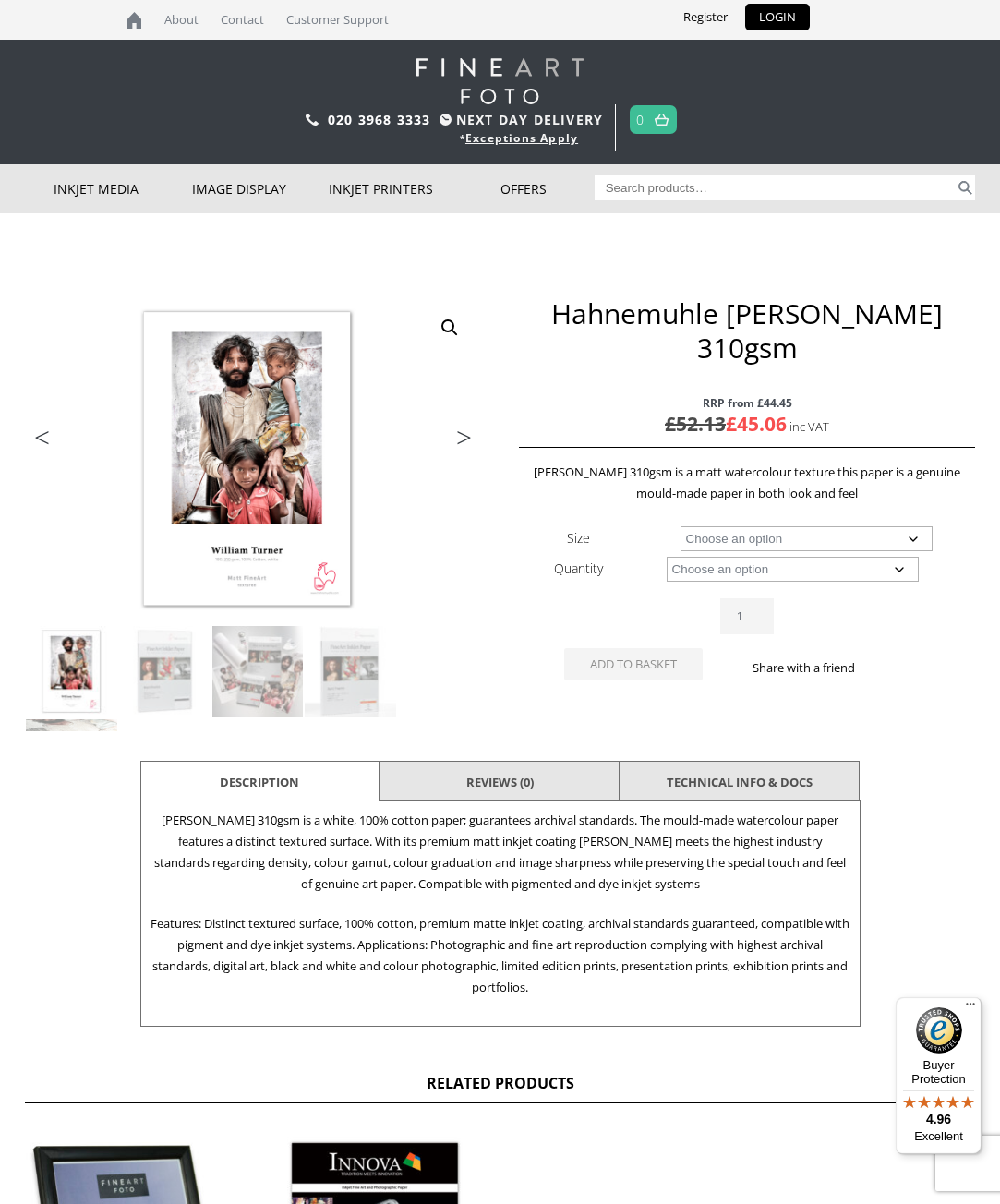
click at [792, 540] on select "Choose an option A4 Sheet A3 Sheet A3+ Sheet A2 Sheet 17" Wide Roll 24" Wide Ro…" at bounding box center [807, 538] width 253 height 25
select select "a3-sheet"
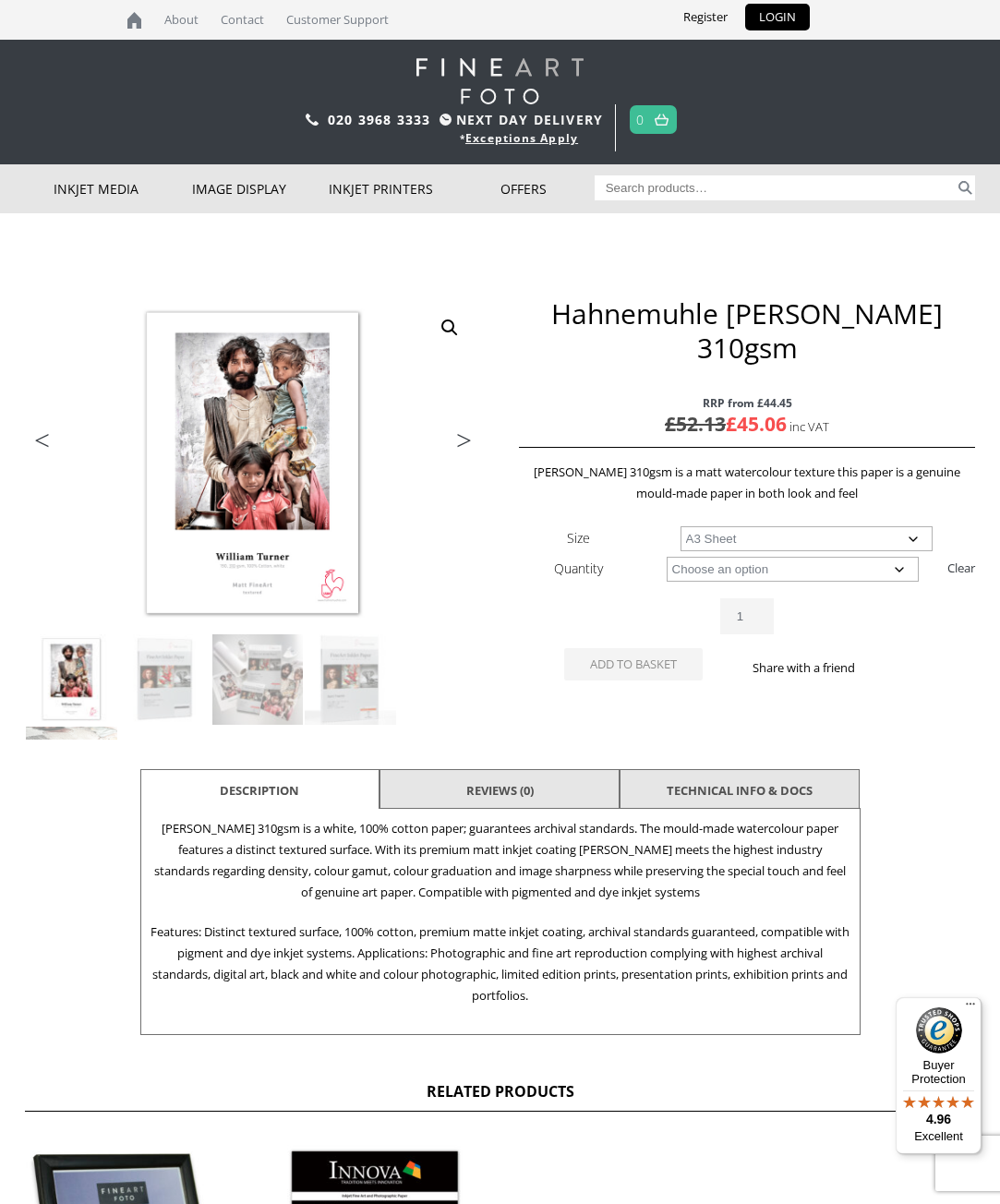
click at [768, 577] on select "Choose an option 25 Sheets" at bounding box center [793, 568] width 253 height 25
select select "25-sheets"
select select "a3-sheet"
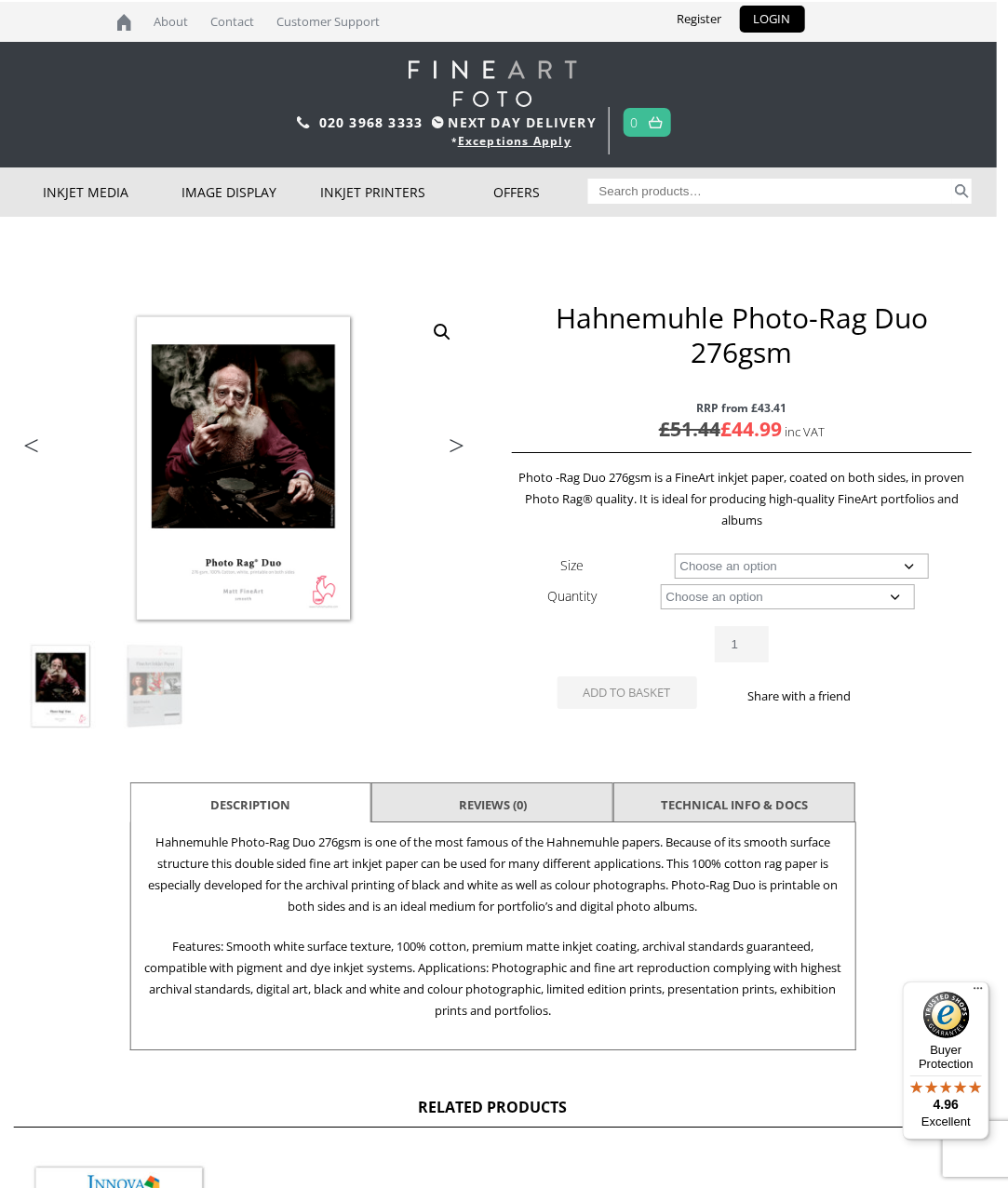
scroll to position [0, 12]
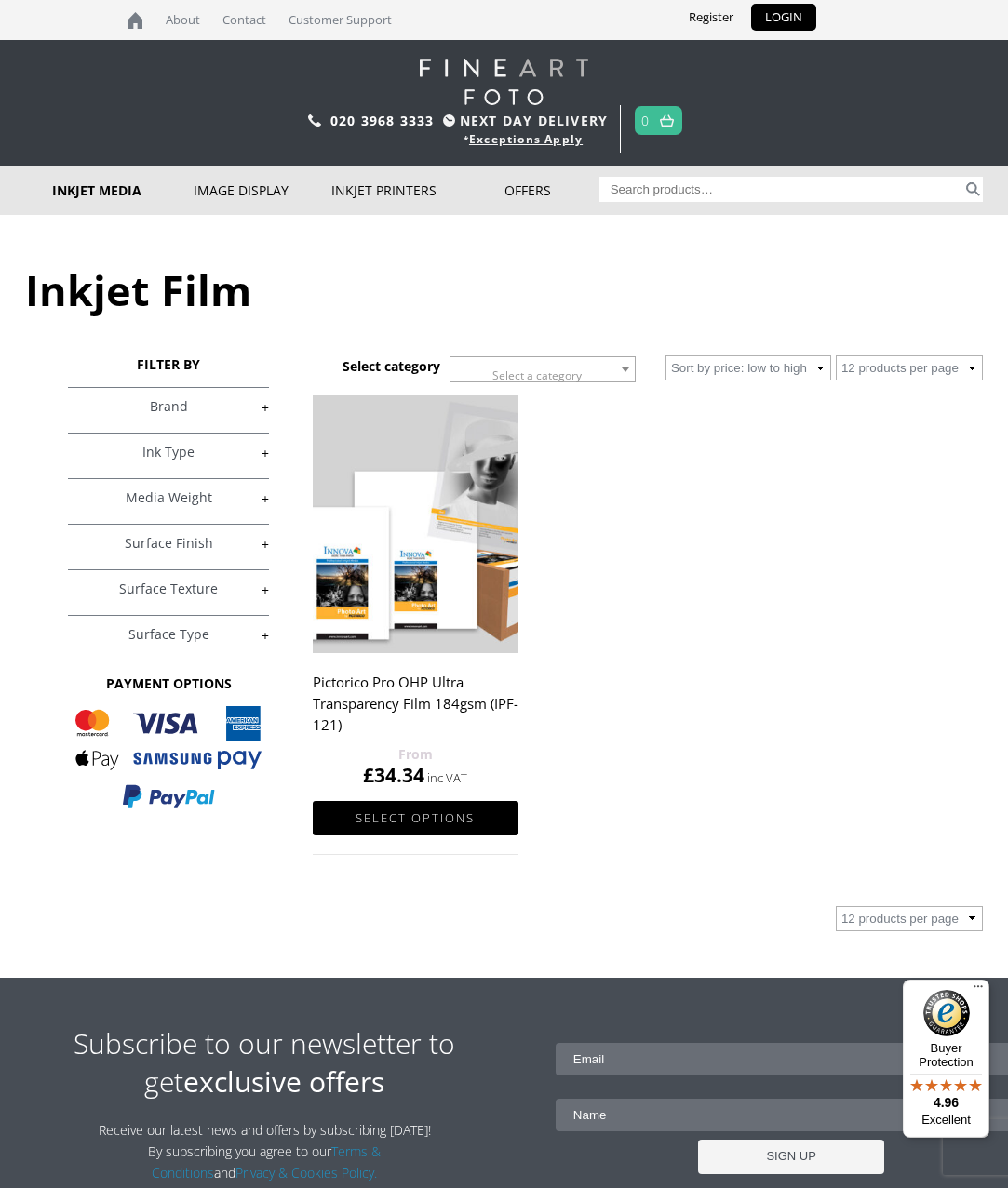
click at [451, 826] on link "Select options" at bounding box center [415, 818] width 206 height 35
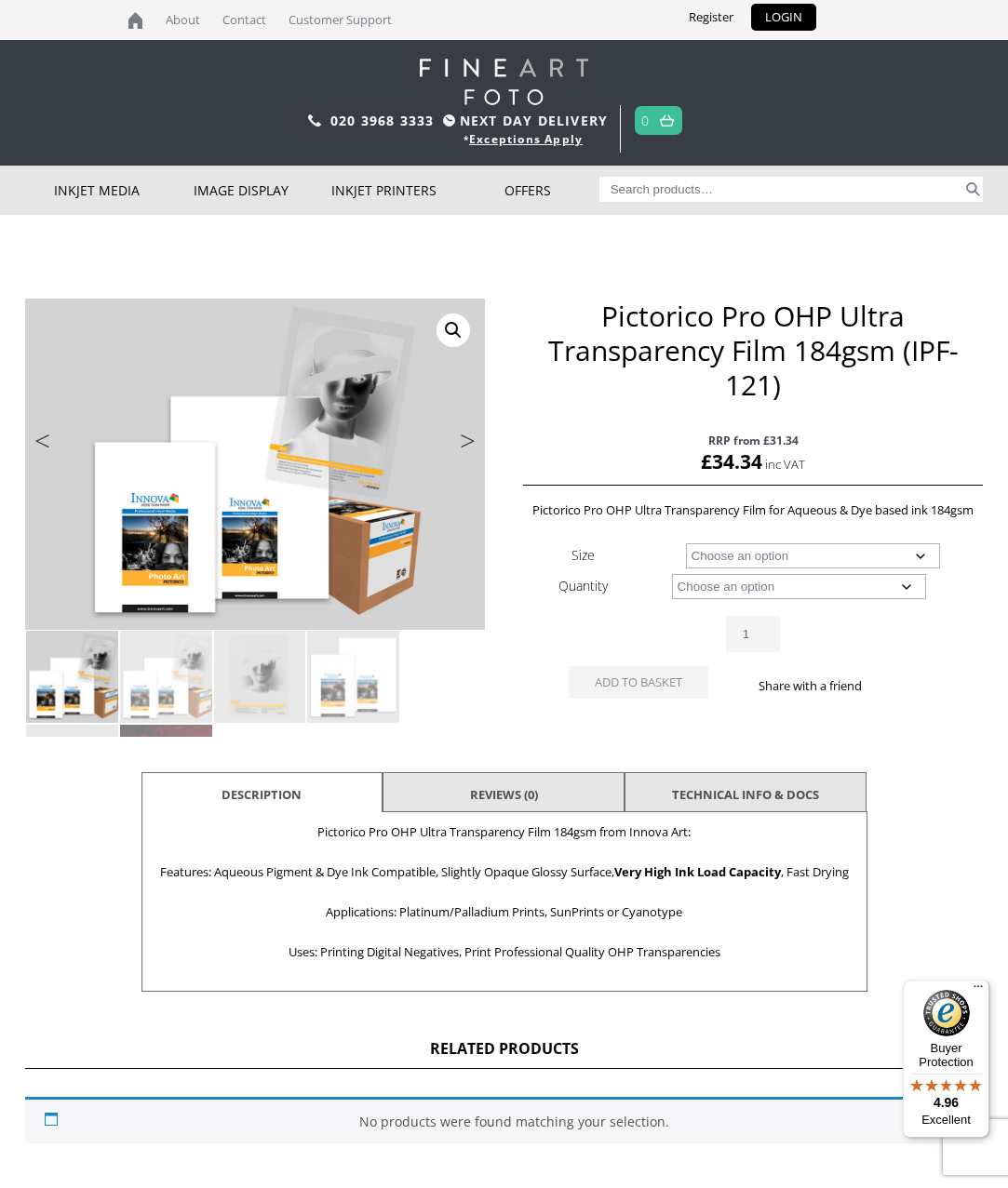
click at [820, 561] on select "Choose an option A4 Sheet A3+ Sheet 17" Wide Roll 24" Wide Roll 44" Wide Roll" at bounding box center [813, 555] width 255 height 25
select select "a3-sheet-2"
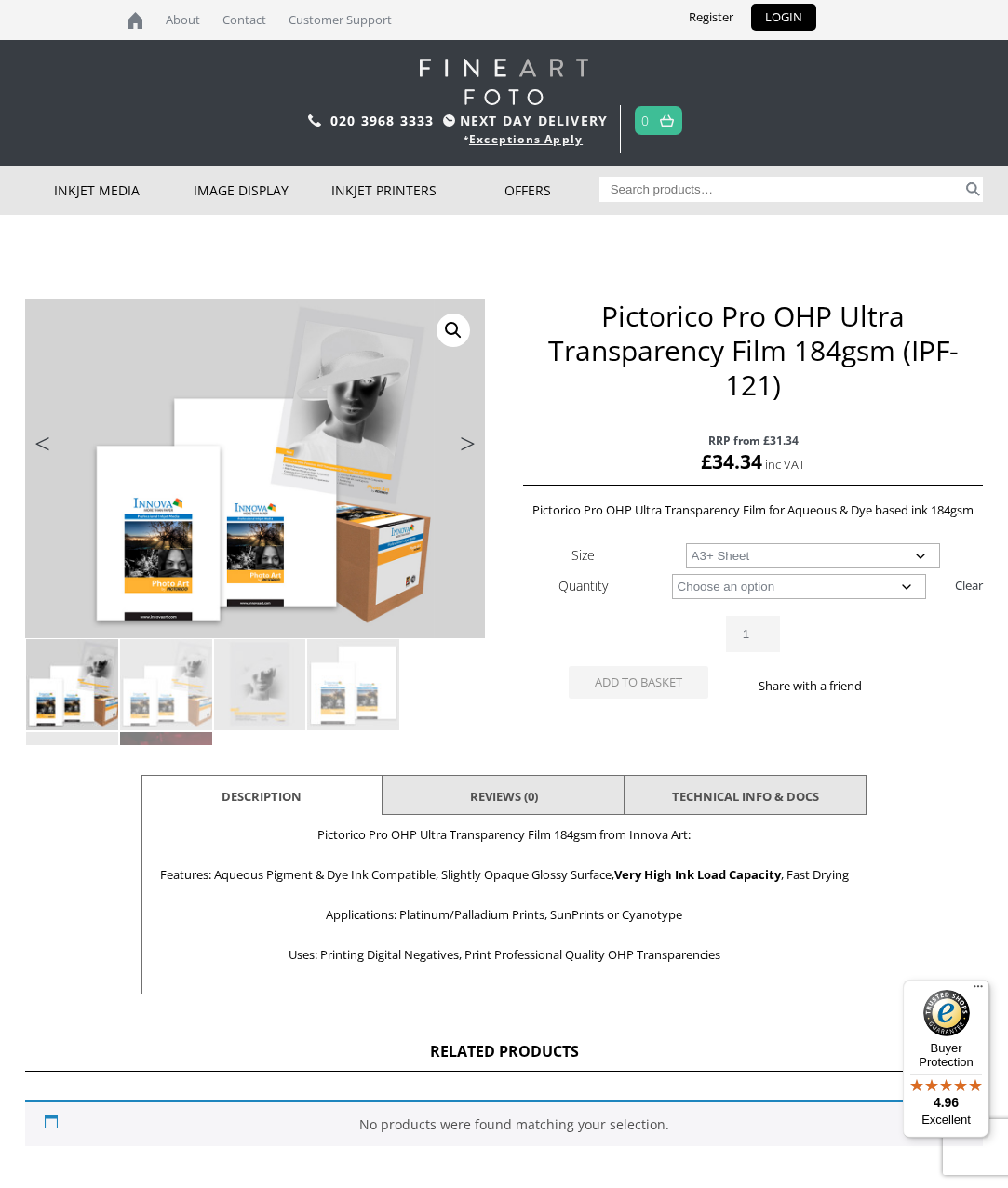
click at [796, 584] on select "Choose an option 20 Sheets" at bounding box center [799, 586] width 255 height 25
select select "20-sheets"
